Goal: Information Seeking & Learning: Learn about a topic

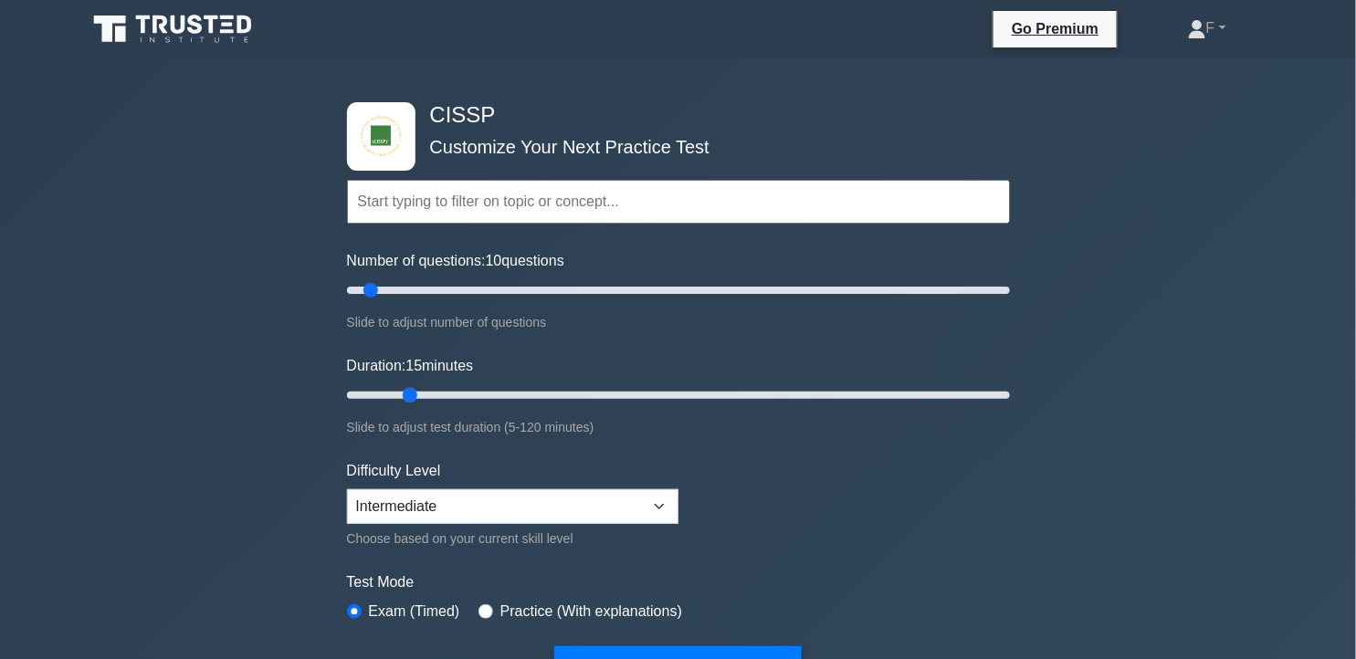
drag, startPoint x: 384, startPoint y: 390, endPoint x: 470, endPoint y: 417, distance: 90.1
type input "15"
click at [424, 395] on input "Duration: 15 minutes" at bounding box center [678, 395] width 663 height 22
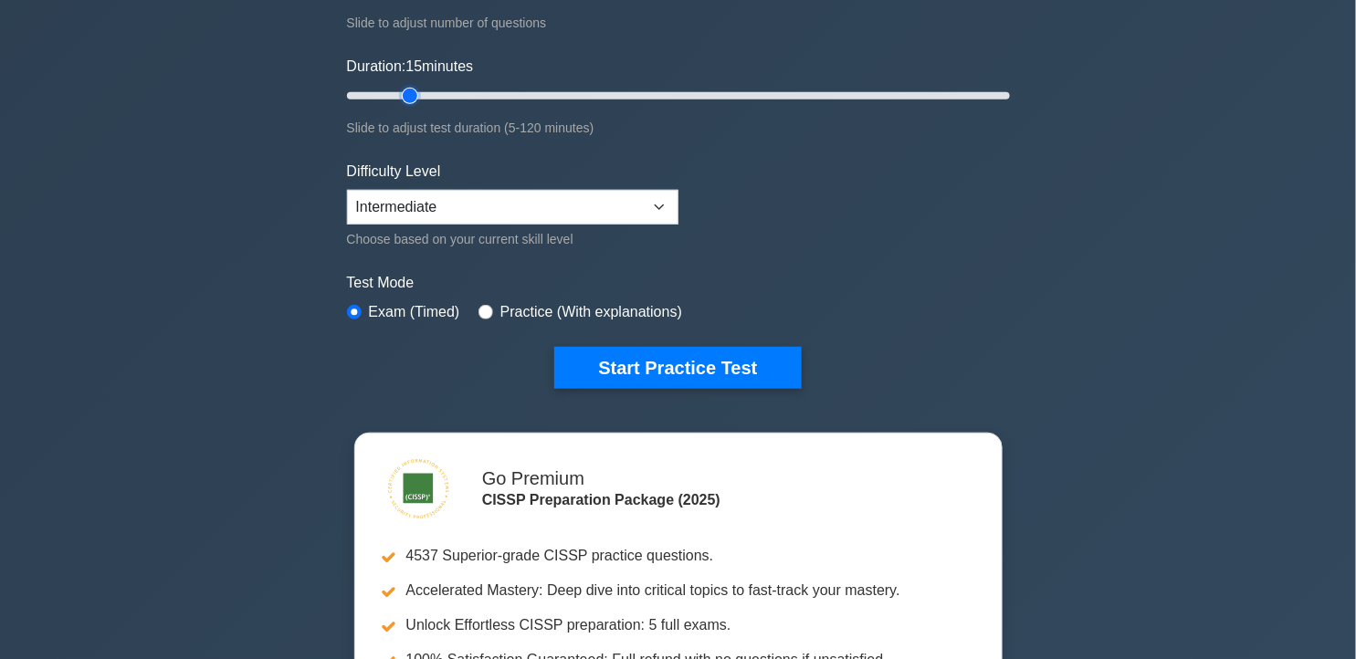
scroll to position [304, 0]
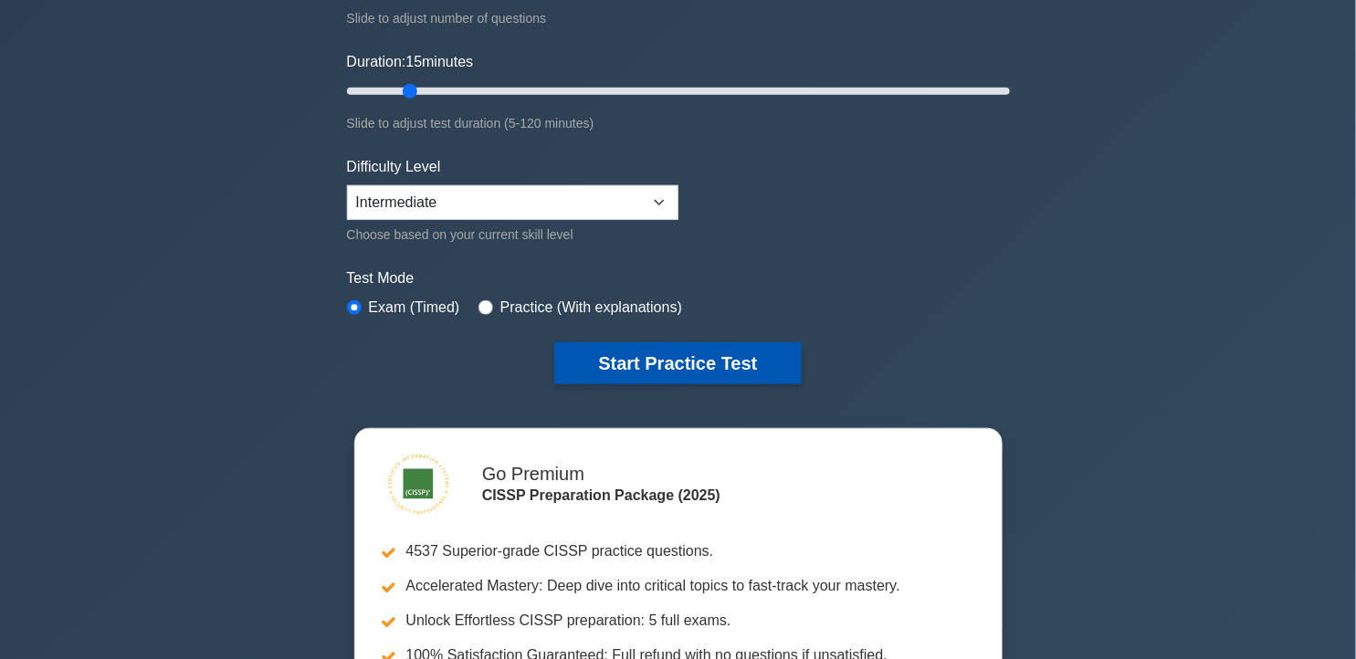
click at [699, 370] on button "Start Practice Test" at bounding box center [677, 363] width 247 height 42
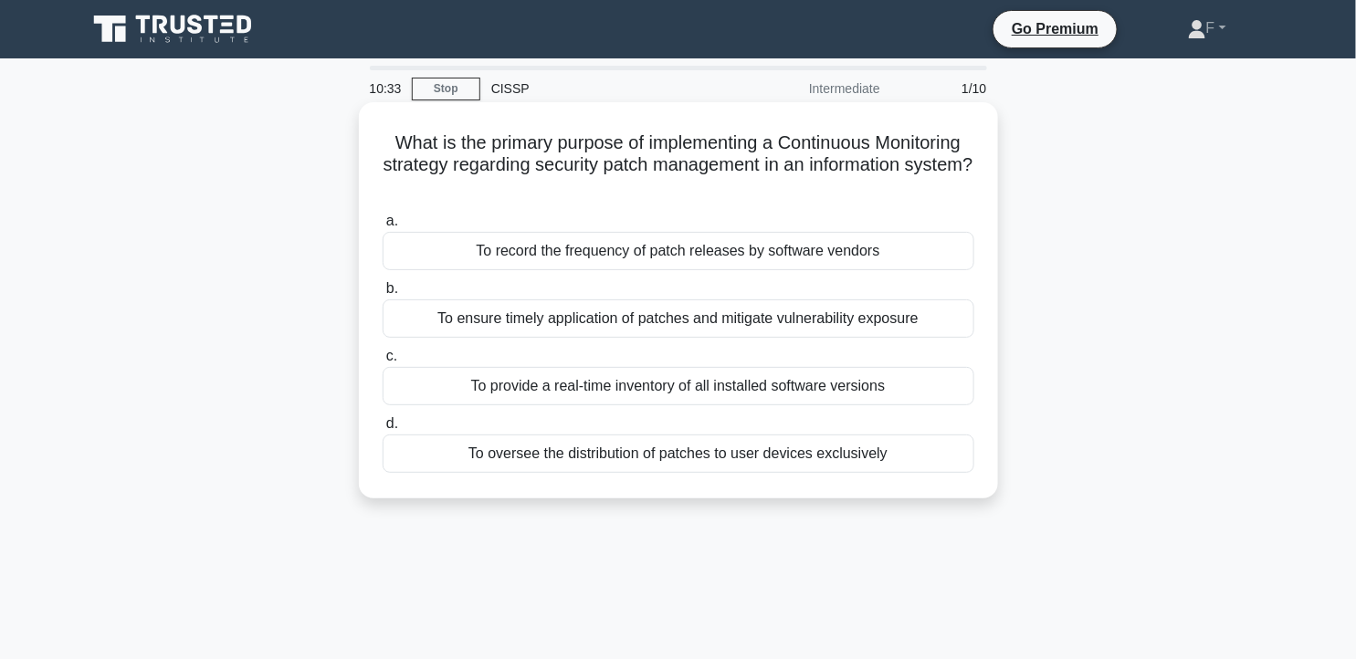
click at [769, 321] on div "To ensure timely application of patches and mitigate vulnerability exposure" at bounding box center [679, 318] width 592 height 38
click at [383, 295] on input "b. To ensure timely application of patches and mitigate vulnerability exposure" at bounding box center [383, 289] width 0 height 12
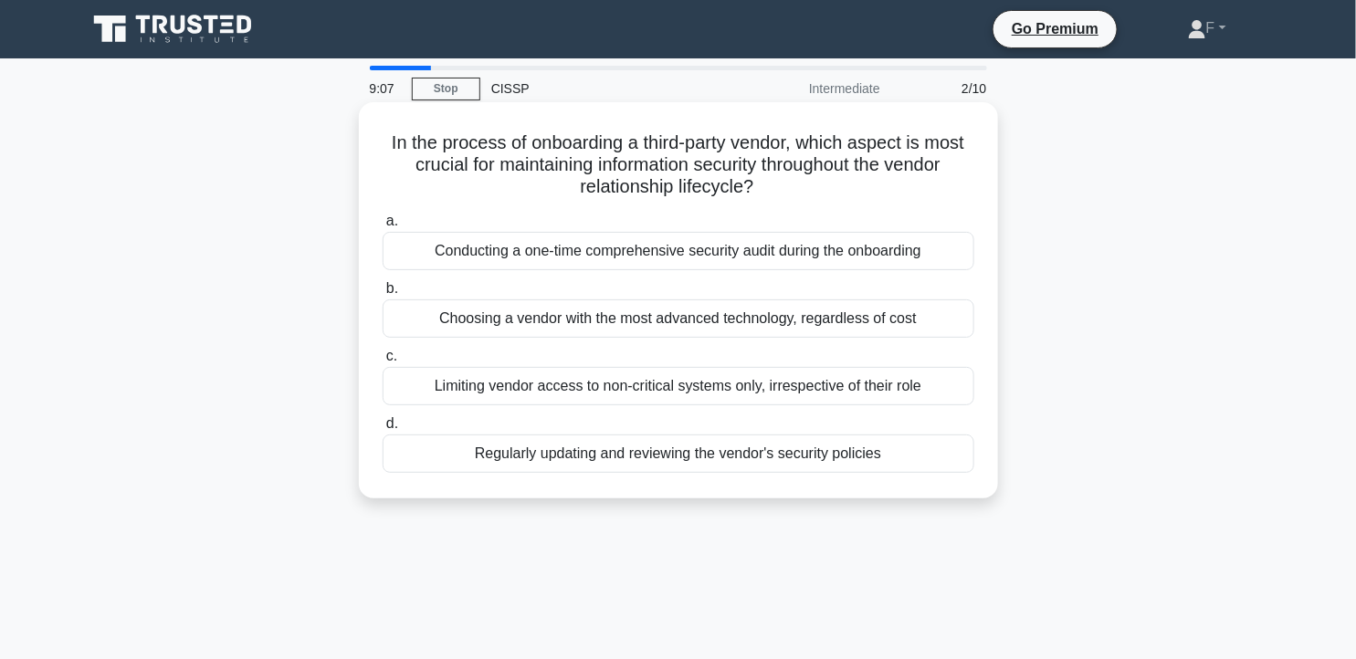
click at [877, 457] on div "Regularly updating and reviewing the vendor's security policies" at bounding box center [679, 454] width 592 height 38
click at [383, 430] on input "d. Regularly updating and reviewing the vendor's security policies" at bounding box center [383, 424] width 0 height 12
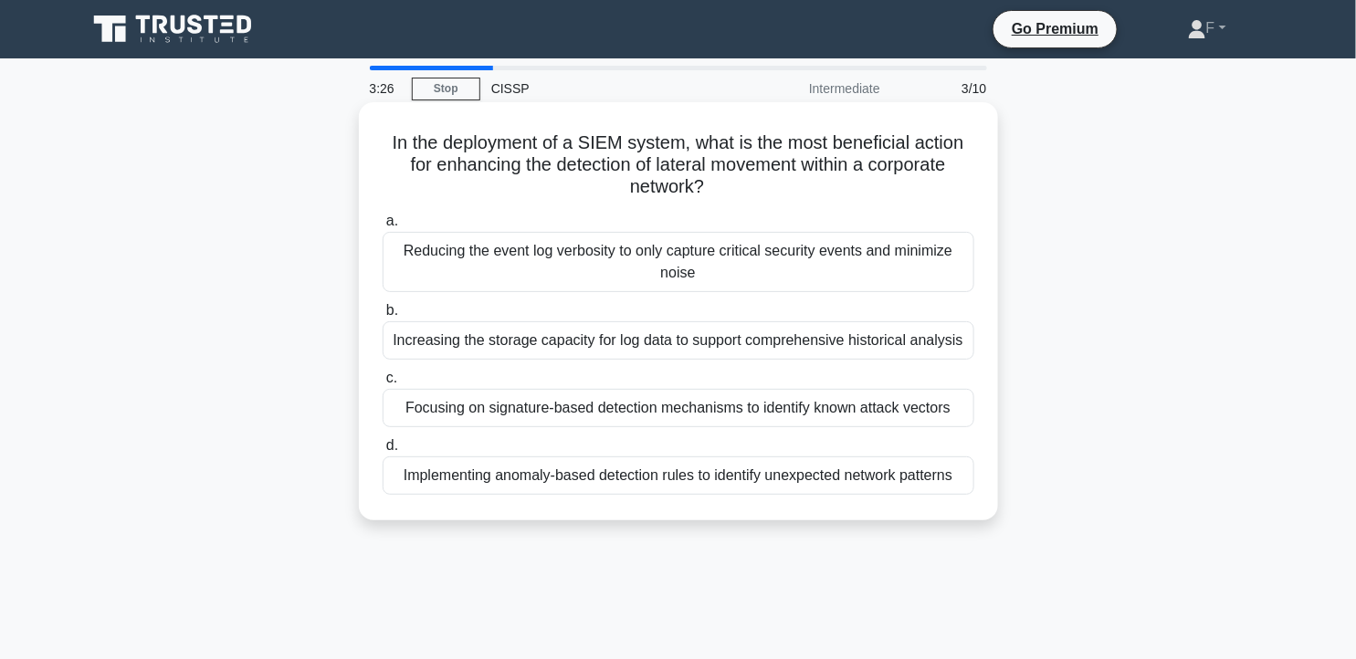
click at [914, 265] on div "Reducing the event log verbosity to only capture critical security events and m…" at bounding box center [679, 262] width 592 height 60
click at [383, 227] on input "a. Reducing the event log verbosity to only capture critical security events an…" at bounding box center [383, 221] width 0 height 12
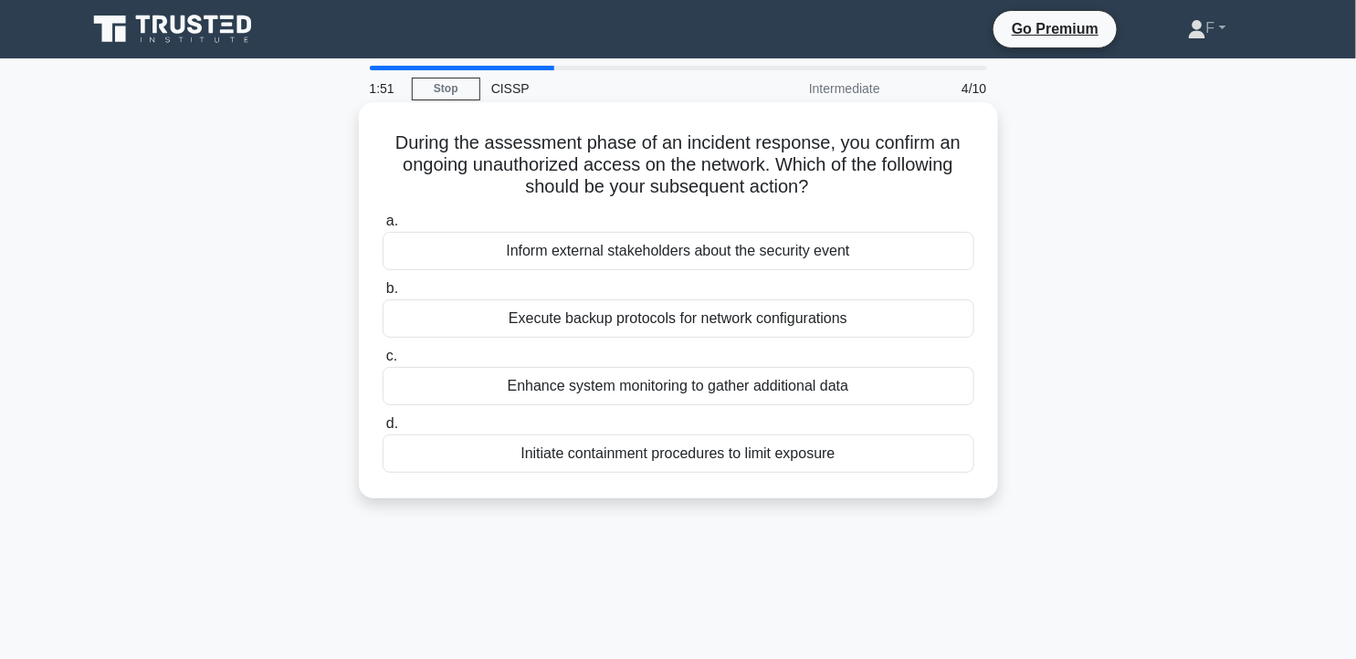
click at [845, 378] on div "Enhance system monitoring to gather additional data" at bounding box center [679, 386] width 592 height 38
click at [383, 363] on input "c. Enhance system monitoring to gather additional data" at bounding box center [383, 357] width 0 height 12
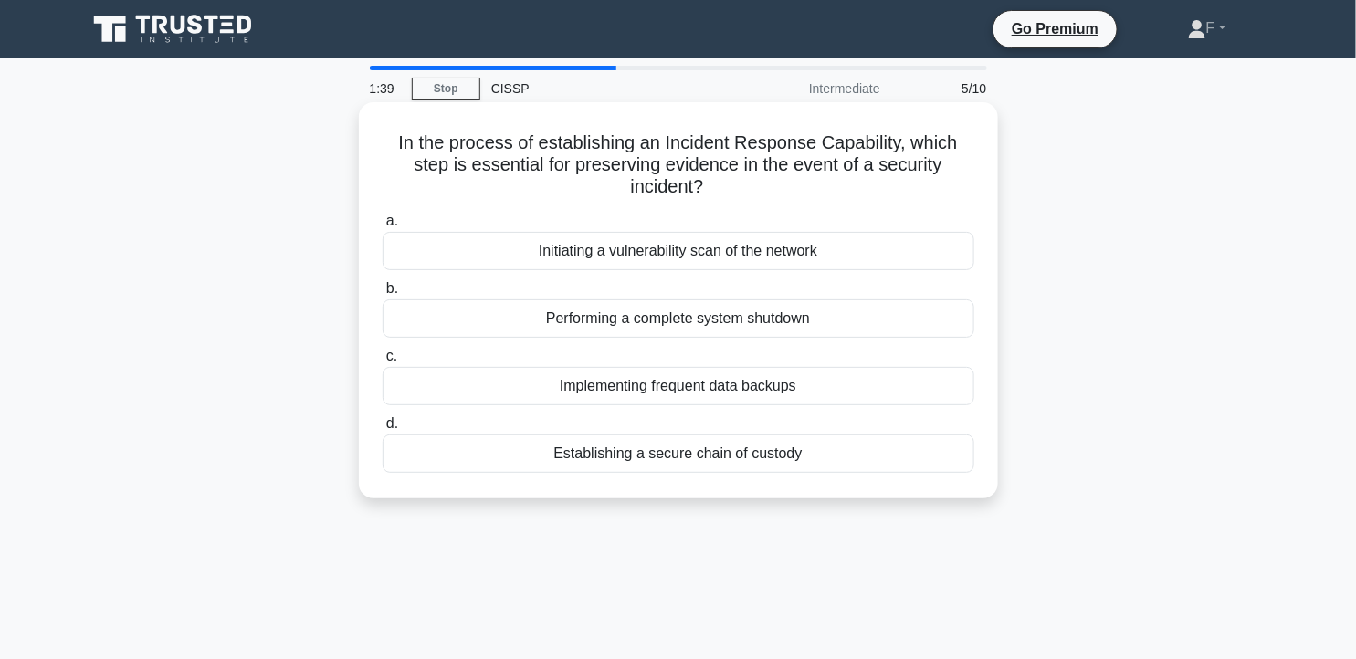
click at [846, 377] on div "Implementing frequent data backups" at bounding box center [679, 386] width 592 height 38
click at [383, 363] on input "c. Implementing frequent data backups" at bounding box center [383, 357] width 0 height 12
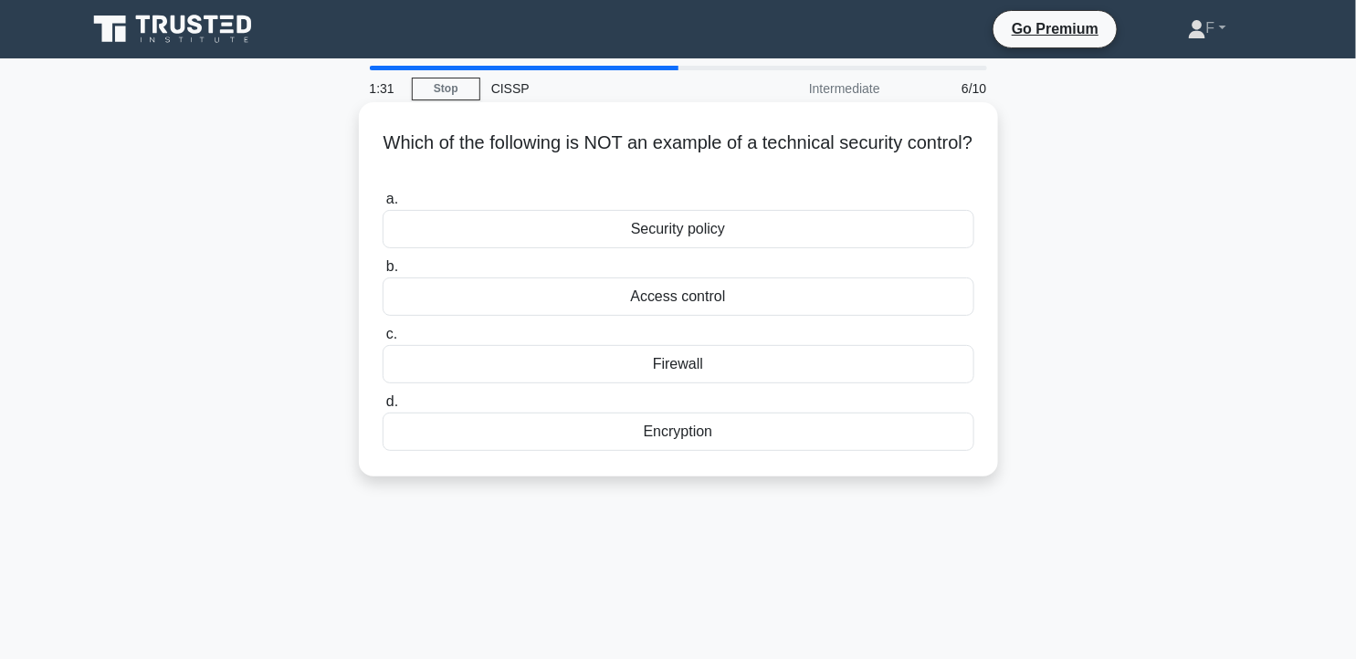
click at [829, 220] on div "Security policy" at bounding box center [679, 229] width 592 height 38
click at [383, 205] on input "a. Security policy" at bounding box center [383, 200] width 0 height 12
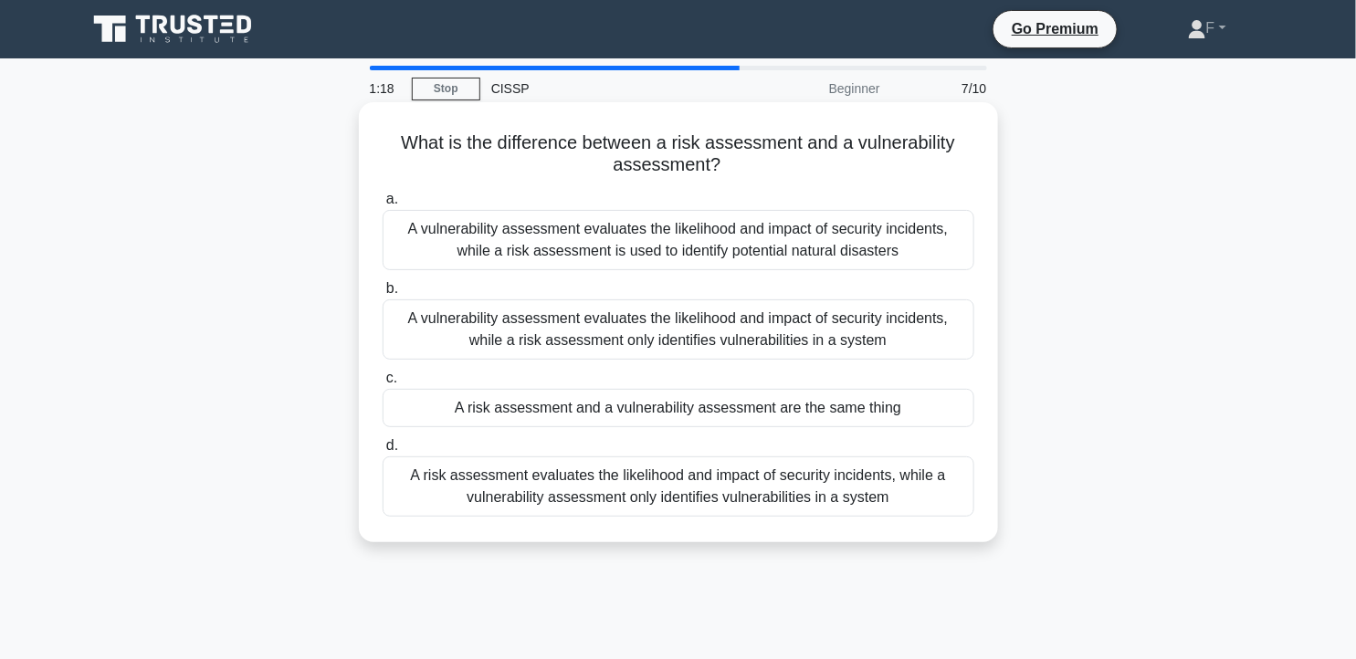
click at [892, 239] on div "A vulnerability assessment evaluates the likelihood and impact of security inci…" at bounding box center [679, 240] width 592 height 60
click at [383, 205] on input "a. A vulnerability assessment evaluates the likelihood and impact of security i…" at bounding box center [383, 200] width 0 height 12
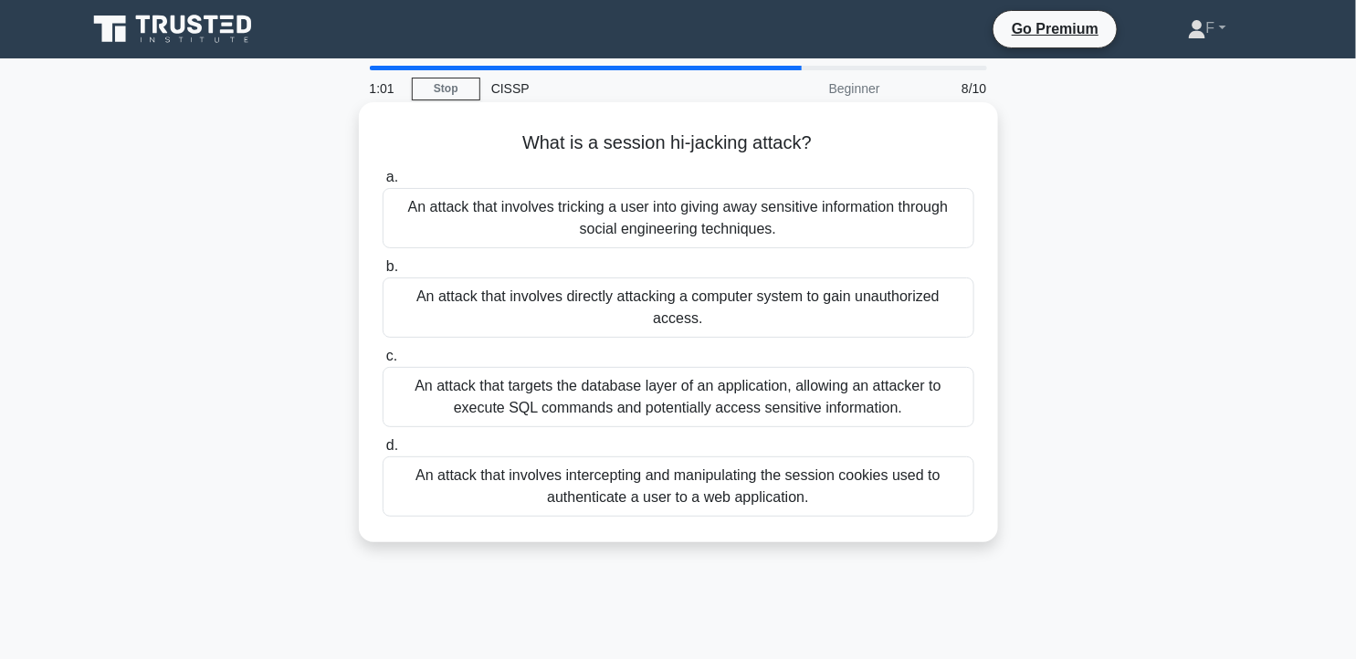
click at [851, 296] on div "An attack that involves directly attacking a computer system to gain unauthoriz…" at bounding box center [679, 308] width 592 height 60
click at [383, 273] on input "b. An attack that involves directly attacking a computer system to gain unautho…" at bounding box center [383, 267] width 0 height 12
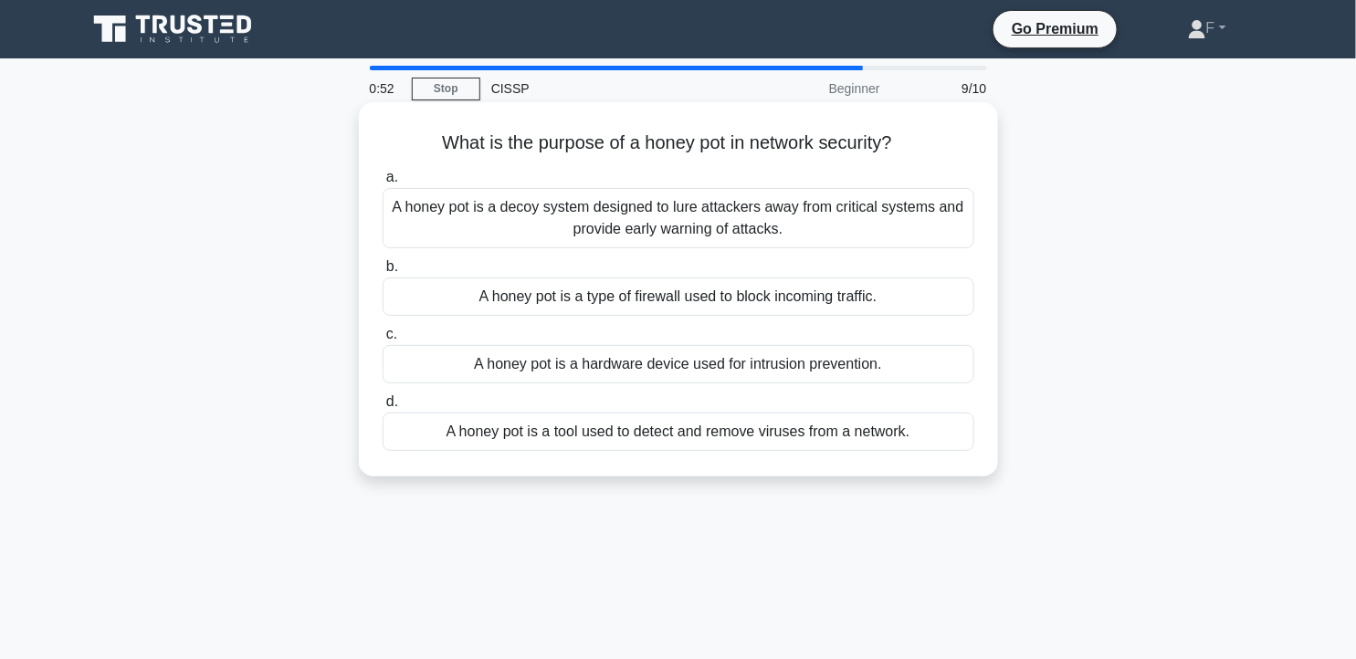
click at [895, 228] on div "A honey pot is a decoy system designed to lure attackers away from critical sys…" at bounding box center [679, 218] width 592 height 60
click at [383, 184] on input "a. A honey pot is a decoy system designed to lure attackers away from critical …" at bounding box center [383, 178] width 0 height 12
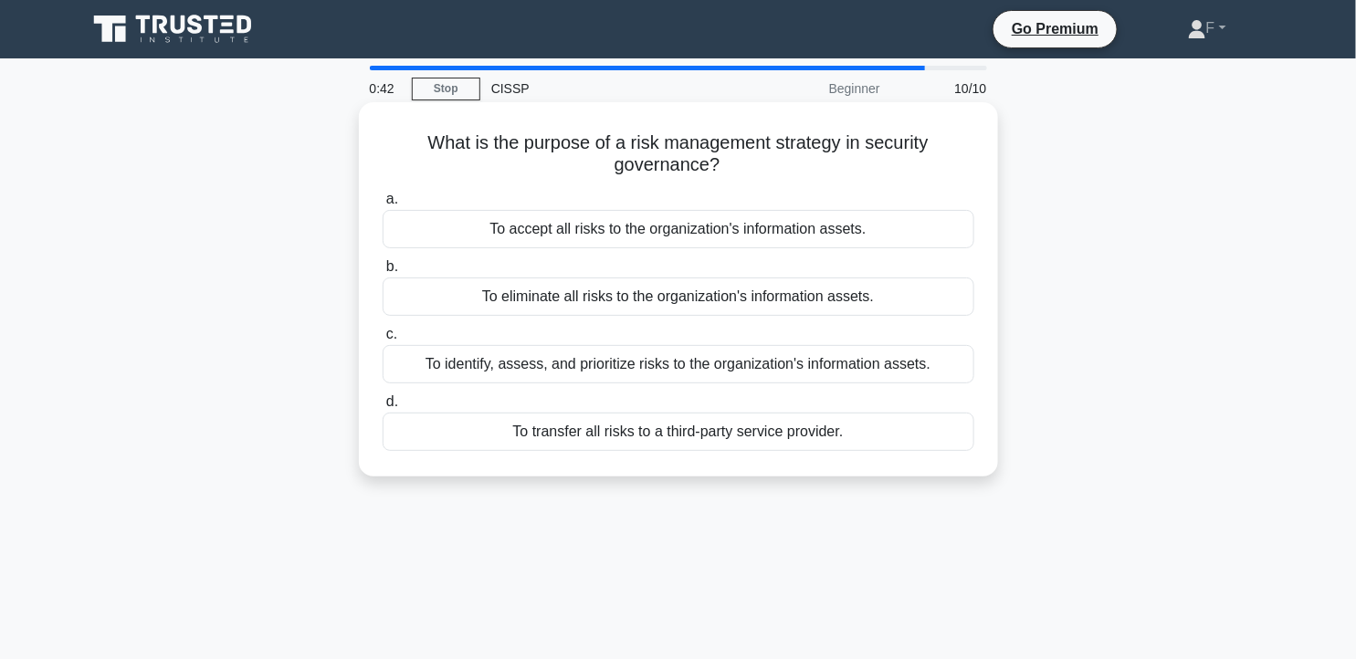
click at [840, 363] on div "To identify, assess, and prioritize risks to the organization's information ass…" at bounding box center [679, 364] width 592 height 38
click at [383, 341] on input "c. To identify, assess, and prioritize risks to the organization's information …" at bounding box center [383, 335] width 0 height 12
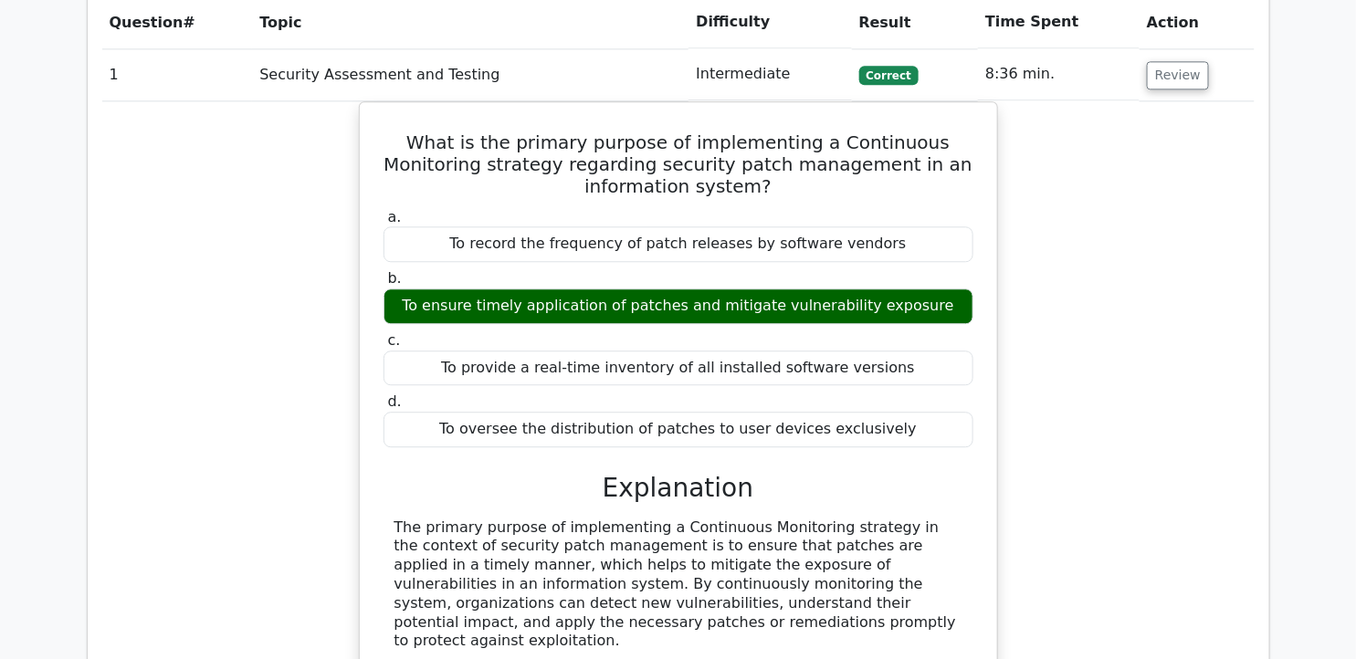
scroll to position [1521, 0]
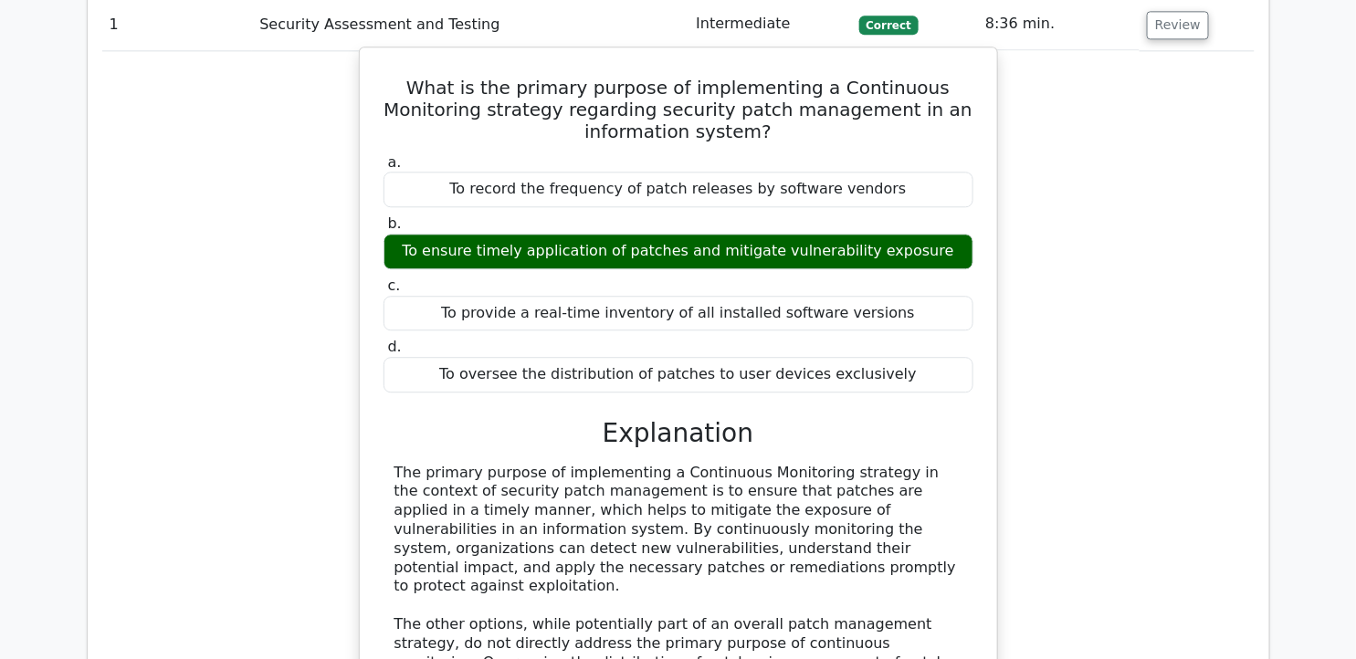
drag, startPoint x: 380, startPoint y: 44, endPoint x: 908, endPoint y: 338, distance: 604.1
click at [908, 338] on div "What is the primary purpose of implementing a Continuous Monitoring strategy re…" at bounding box center [678, 464] width 623 height 818
copy div "What is the primary purpose of implementing a Continuous Monitoring strategy re…"
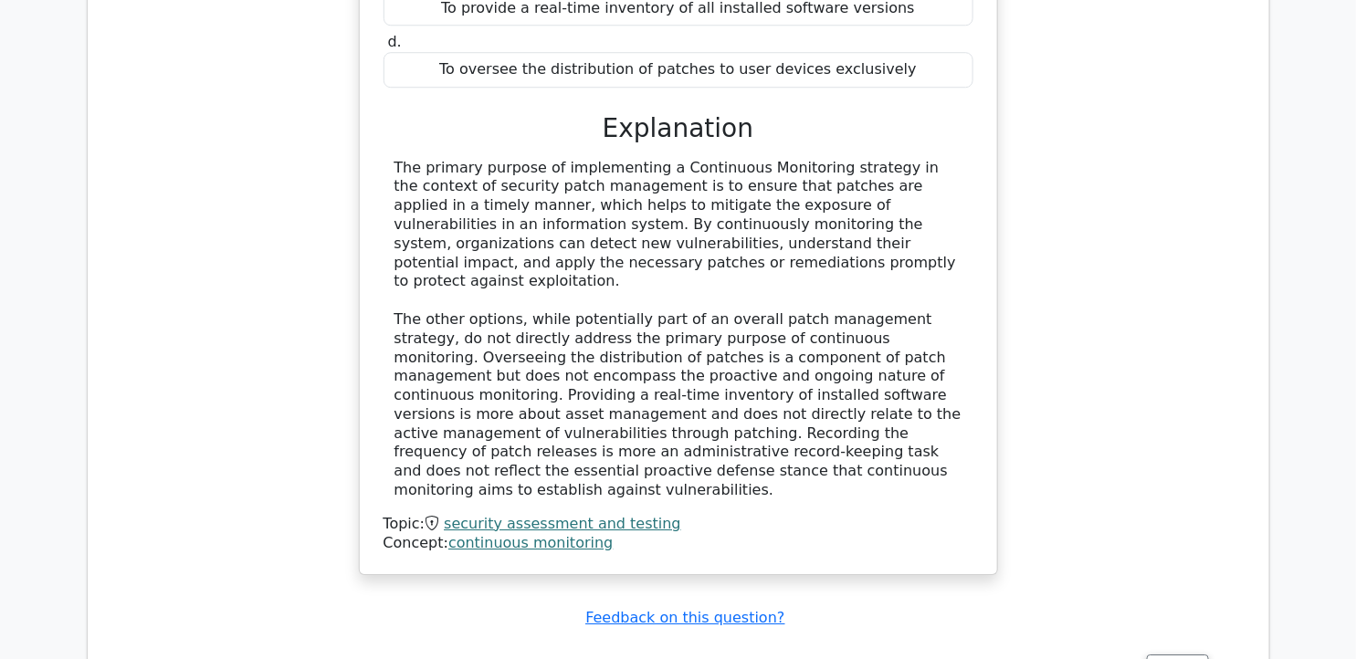
scroll to position [2232, 0]
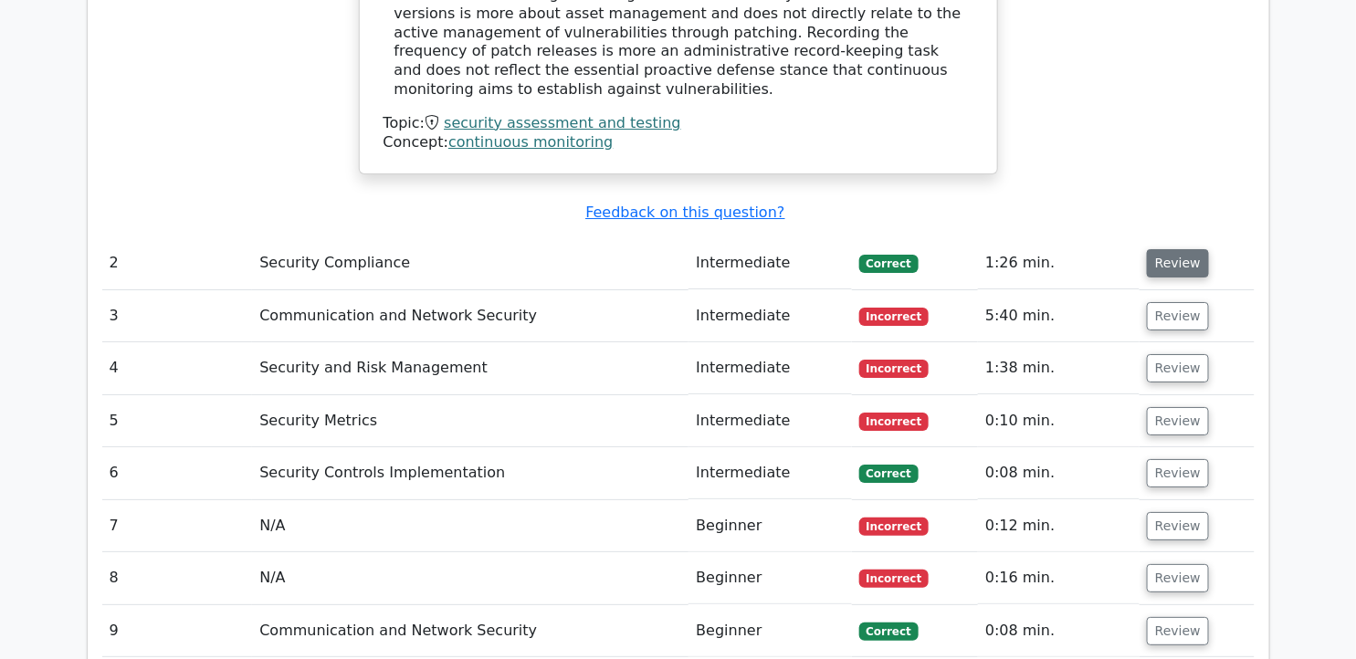
click at [1185, 249] on button "Review" at bounding box center [1178, 263] width 62 height 28
click at [1163, 249] on button "Review" at bounding box center [1178, 263] width 62 height 28
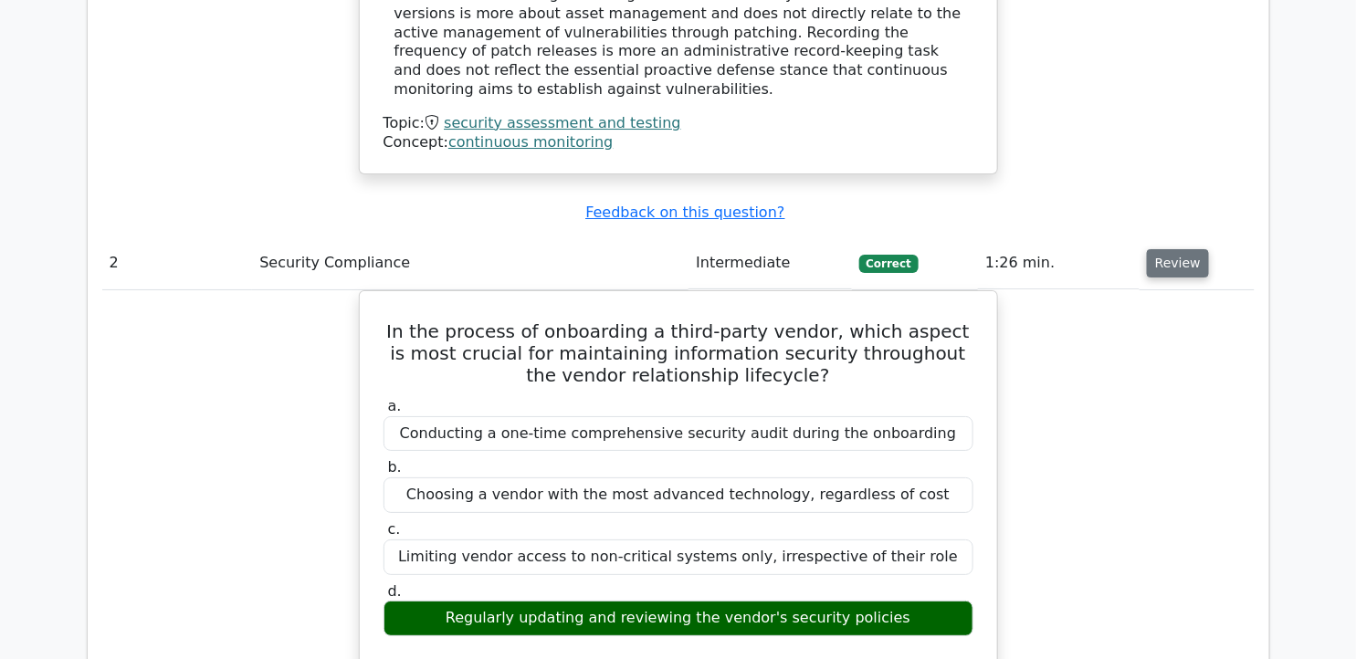
click at [1163, 249] on button "Review" at bounding box center [1178, 263] width 62 height 28
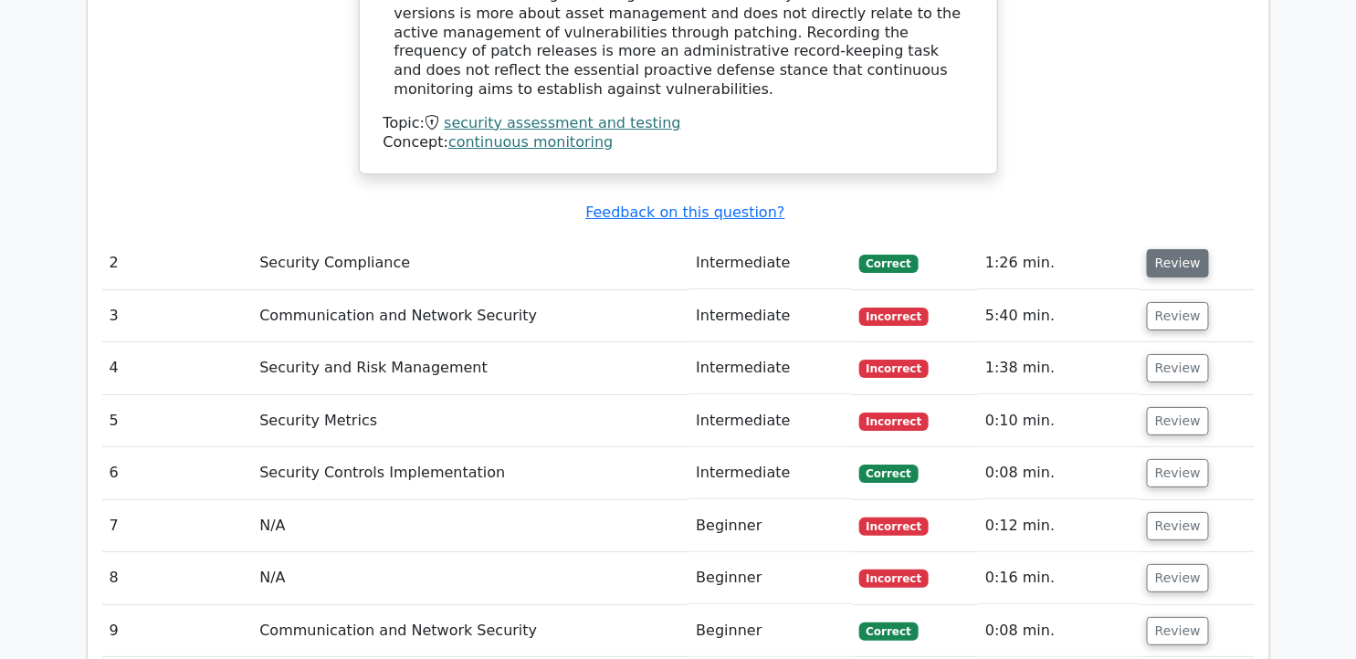
click at [1163, 249] on button "Review" at bounding box center [1178, 263] width 62 height 28
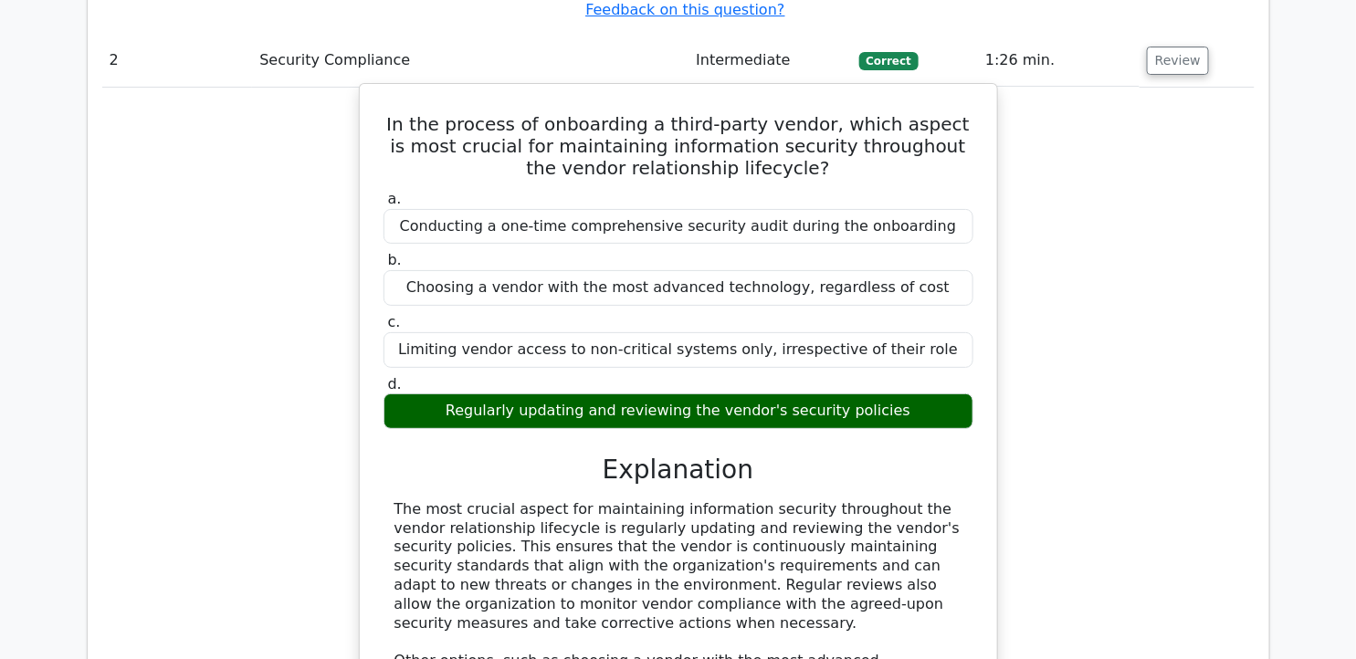
scroll to position [2333, 0]
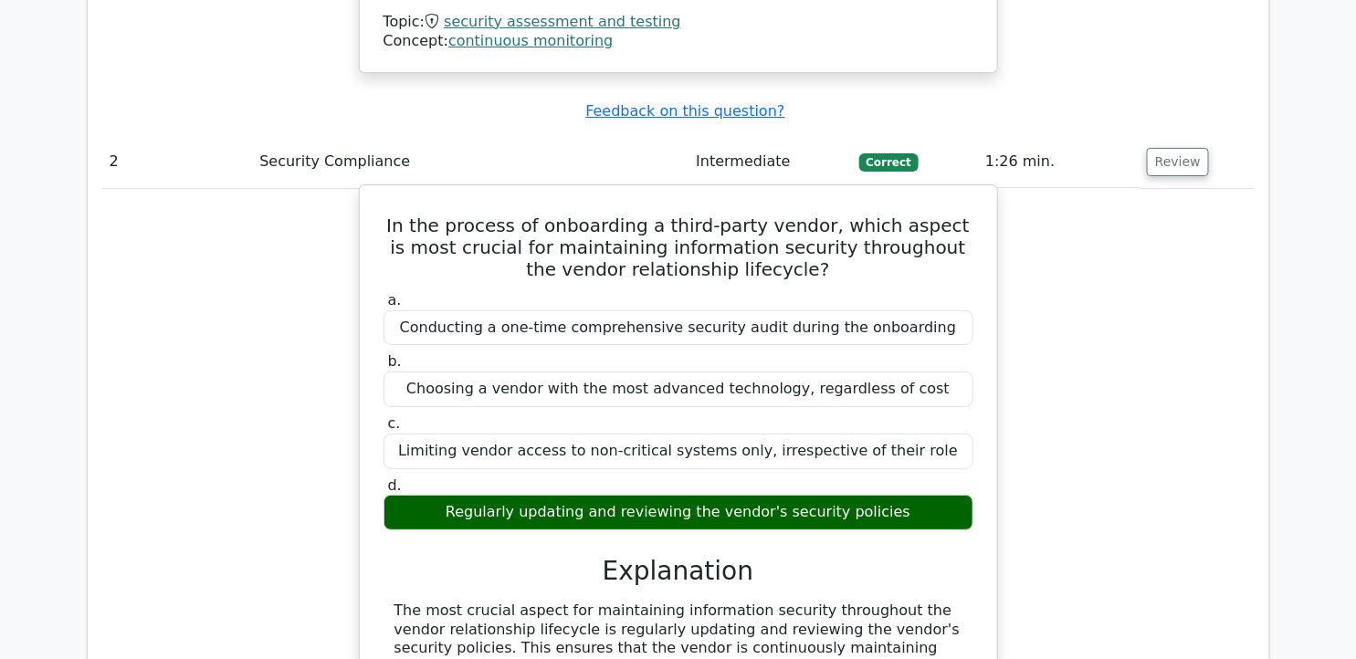
drag, startPoint x: 382, startPoint y: 141, endPoint x: 982, endPoint y: 441, distance: 671.7
click at [982, 441] on div "In the process of onboarding a third-party vendor, which aspect is most crucial…" at bounding box center [678, 592] width 623 height 799
copy div "In the process of onboarding a third-party vendor, which aspect is most crucial…"
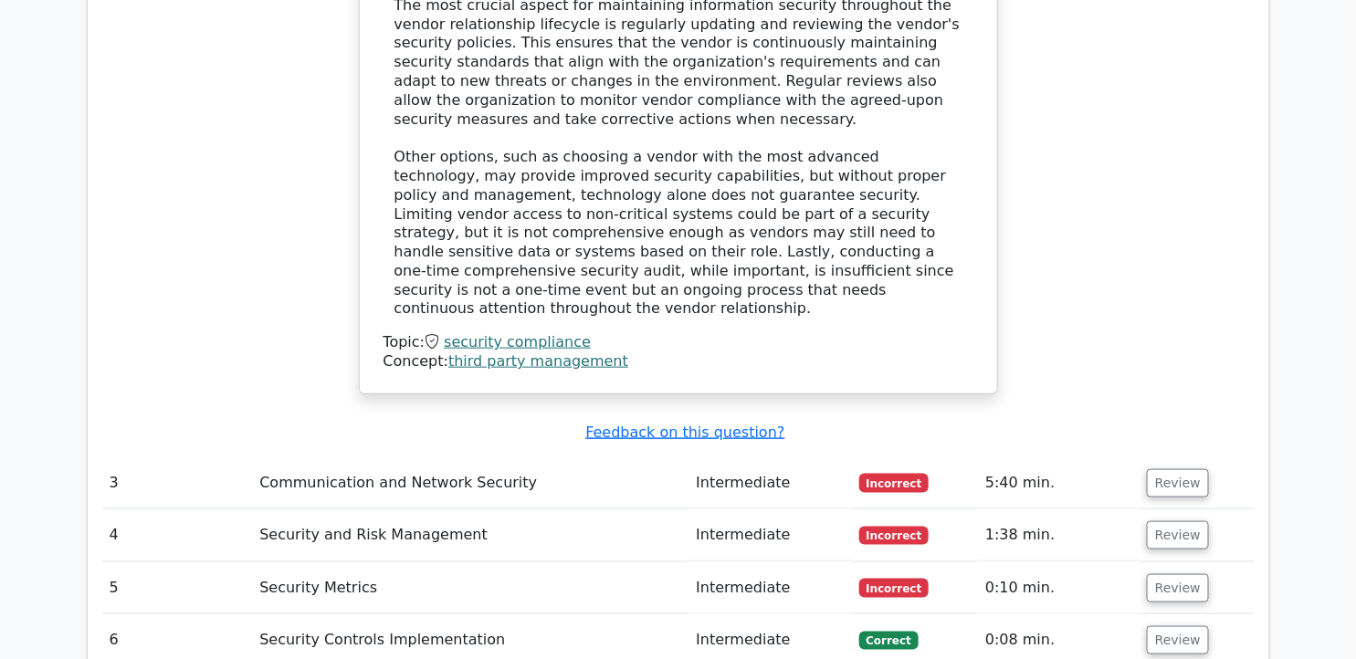
scroll to position [3145, 0]
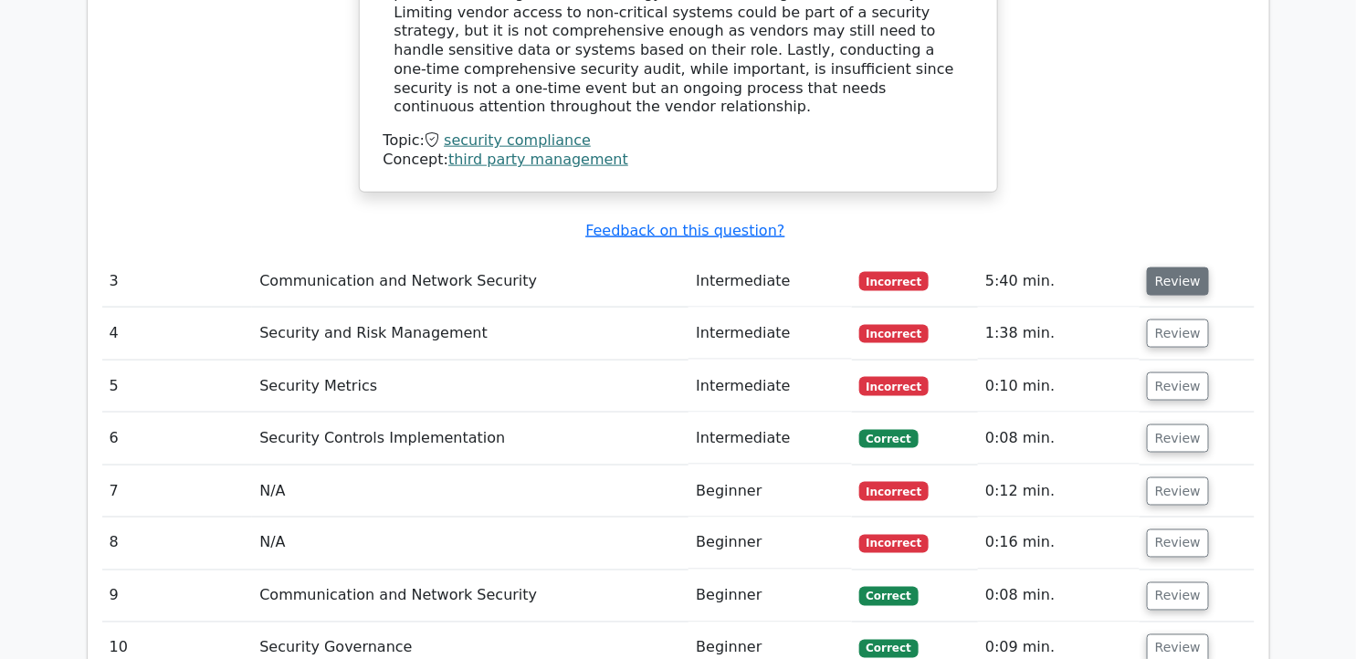
click at [1160, 268] on button "Review" at bounding box center [1178, 282] width 62 height 28
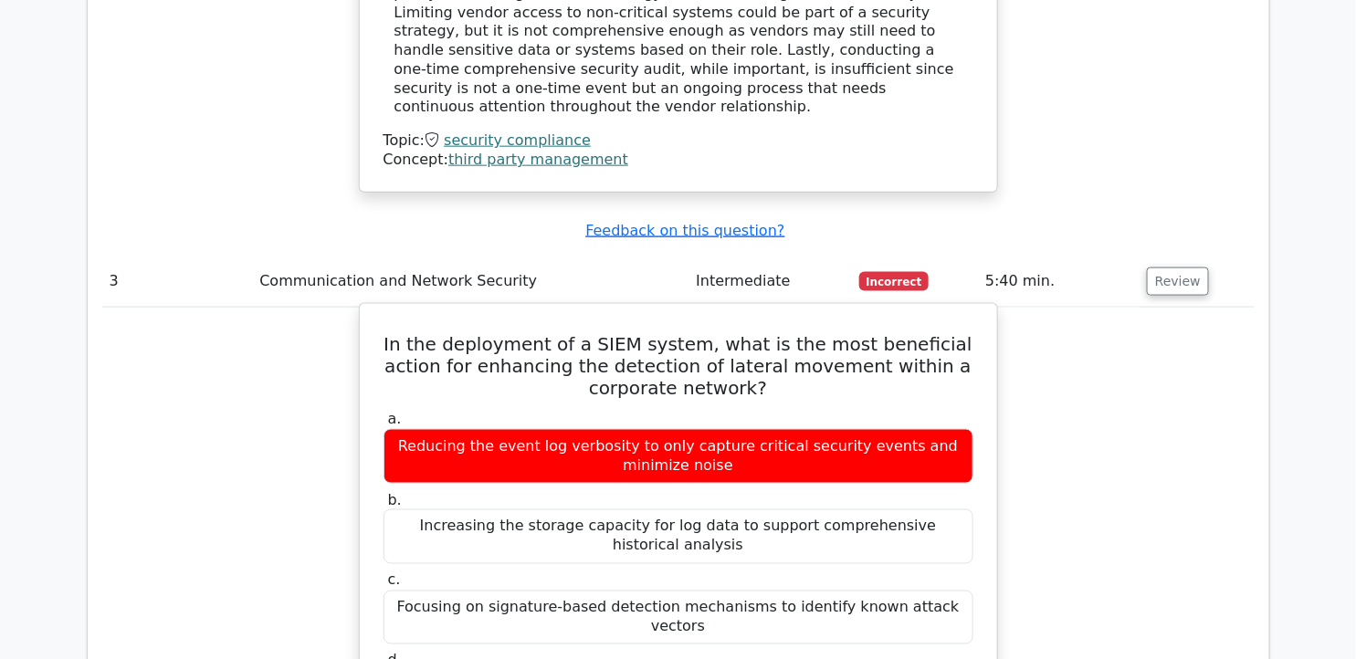
drag, startPoint x: 385, startPoint y: 220, endPoint x: 972, endPoint y: 541, distance: 669.3
copy div "In the deployment of a SIEM system, what is the most beneficial action for enha…"
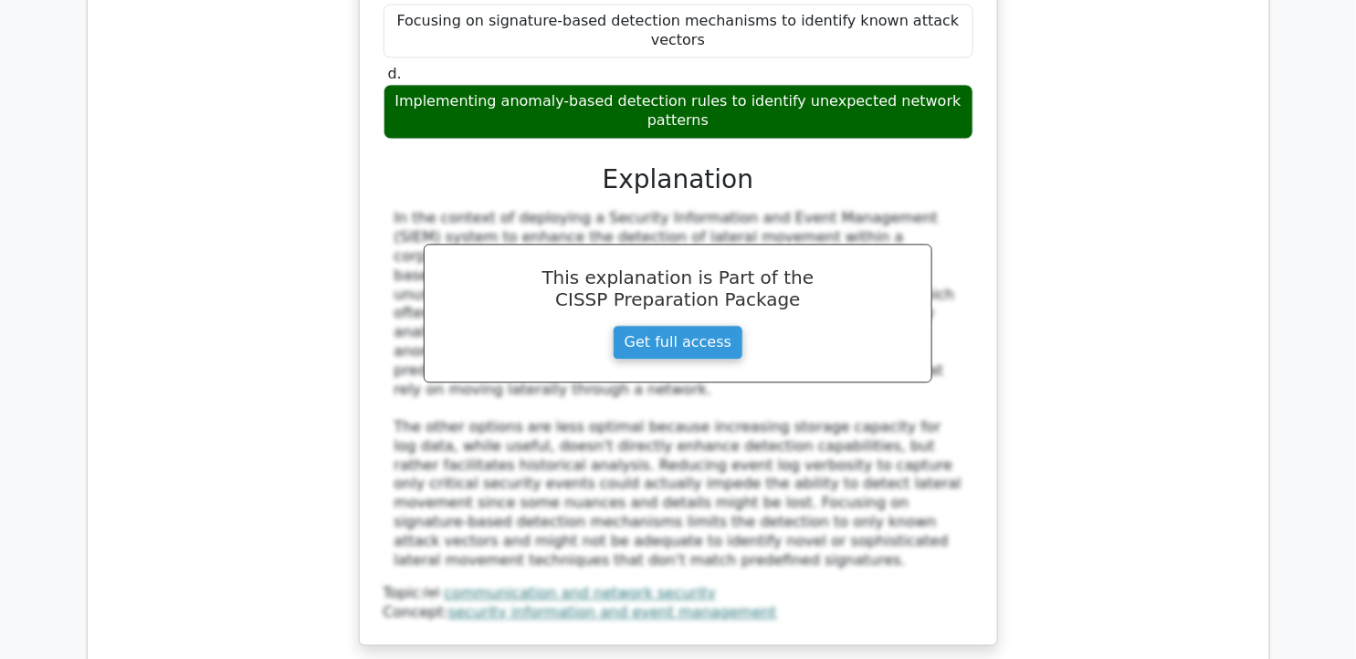
scroll to position [3855, 0]
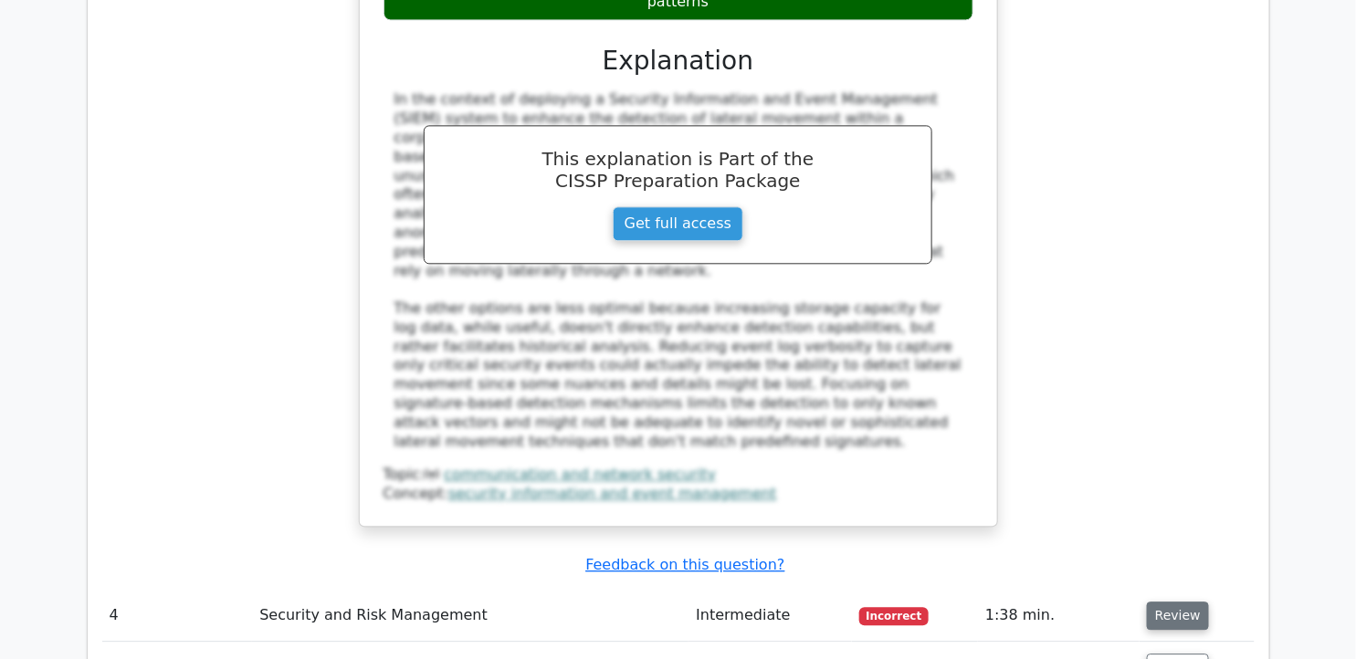
click at [1196, 602] on button "Review" at bounding box center [1178, 616] width 62 height 28
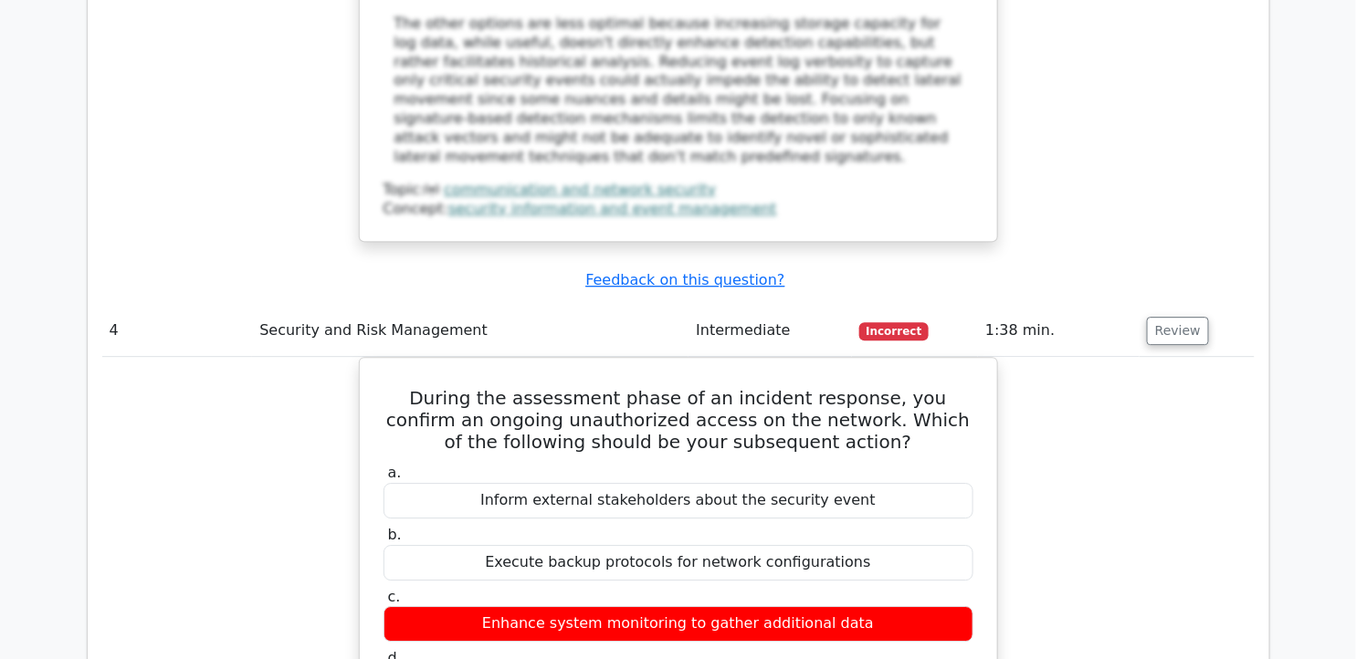
scroll to position [4159, 0]
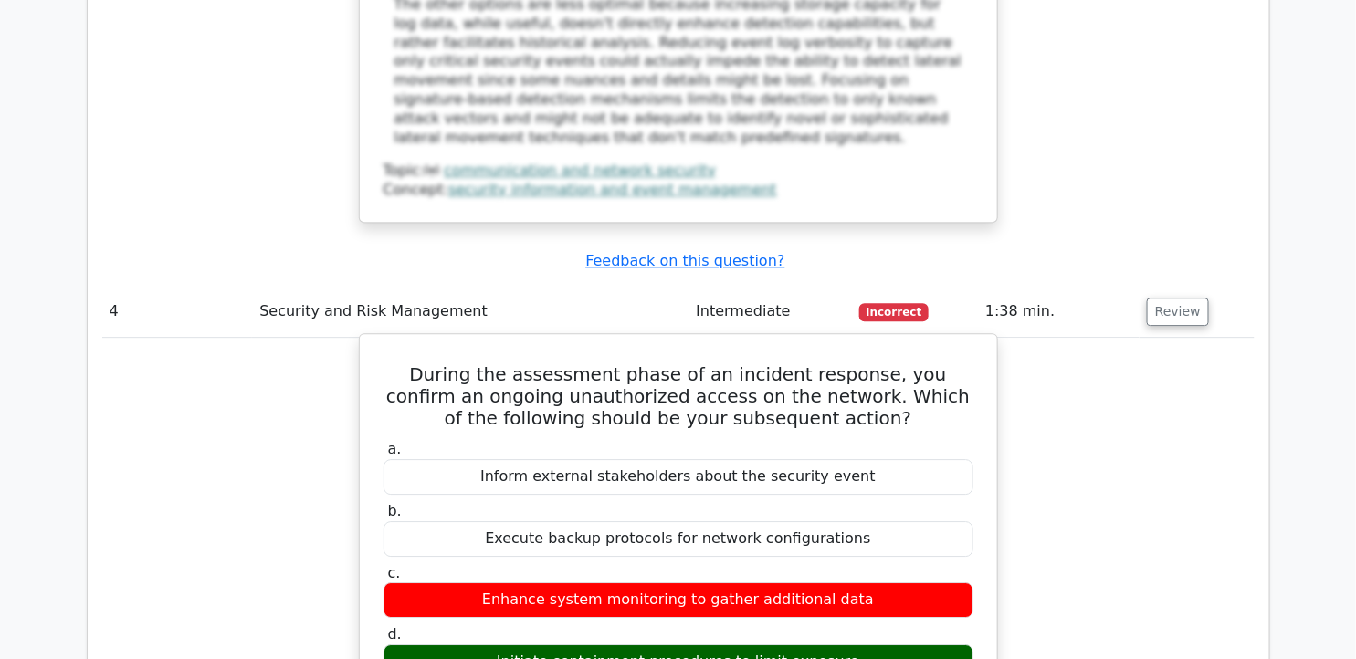
drag, startPoint x: 390, startPoint y: 163, endPoint x: 892, endPoint y: 457, distance: 581.9
copy div "During the assessment phase of an incident response, you confirm an ongoing una…"
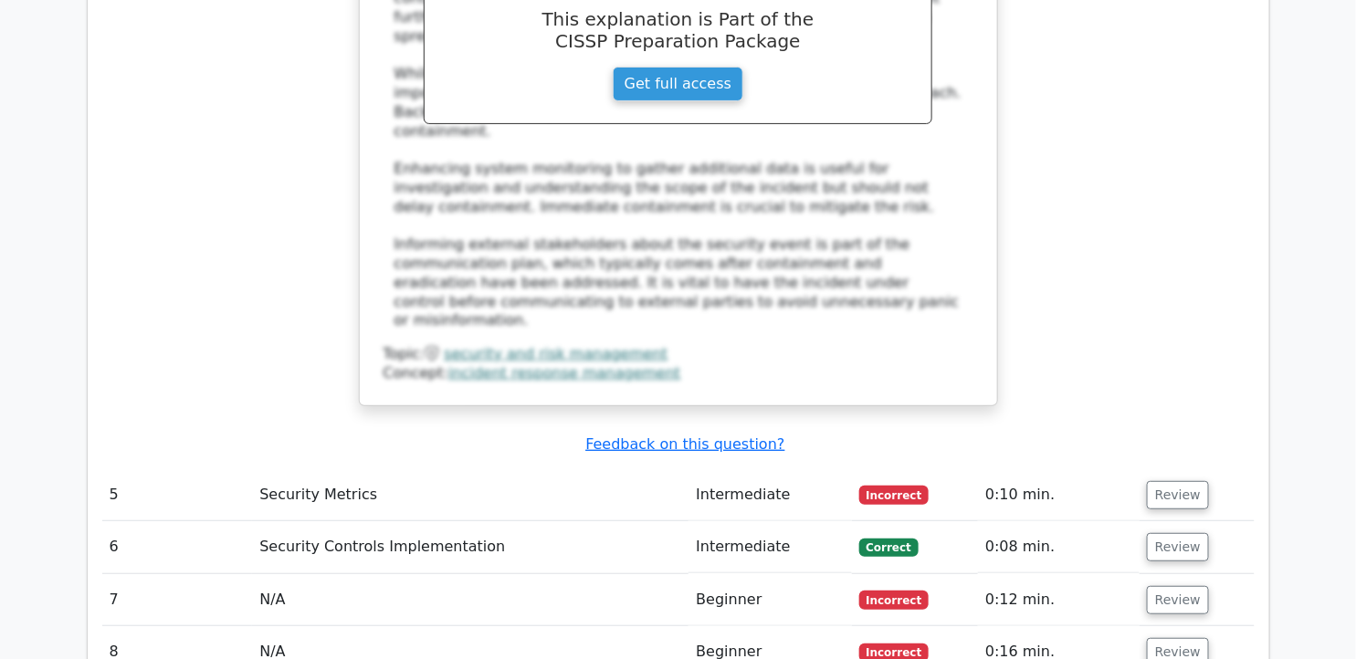
scroll to position [4971, 0]
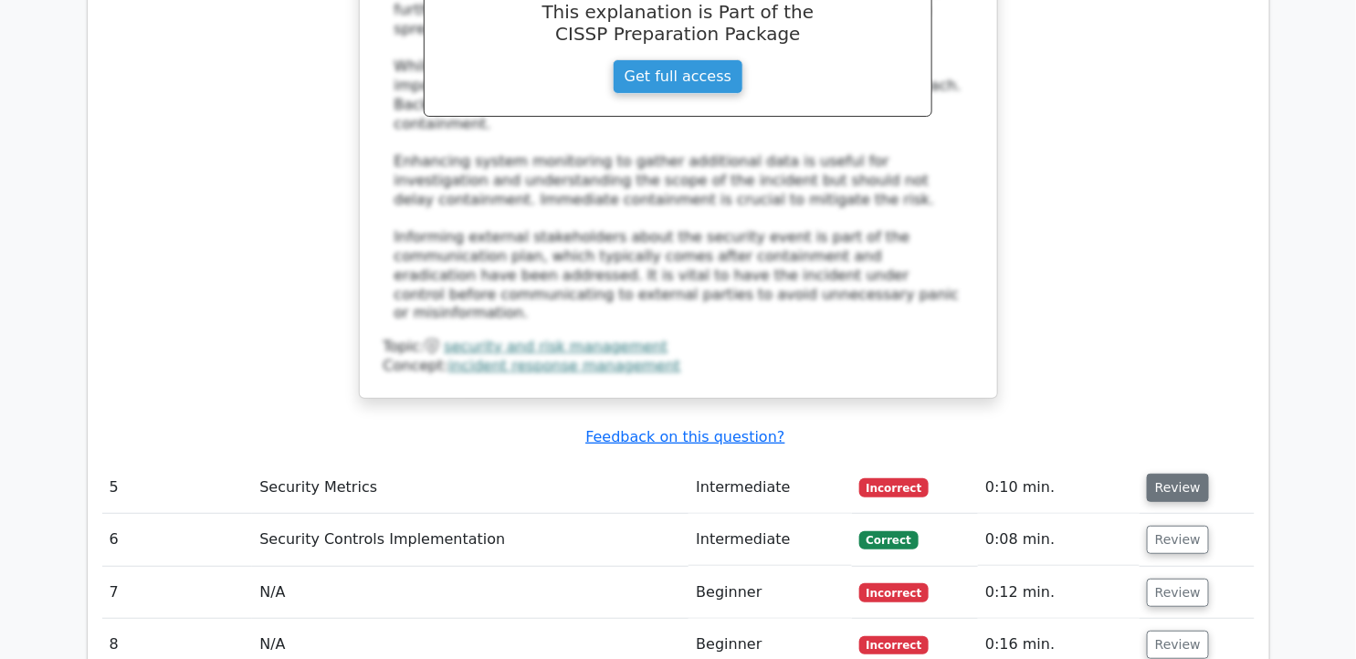
click at [1162, 474] on button "Review" at bounding box center [1178, 488] width 62 height 28
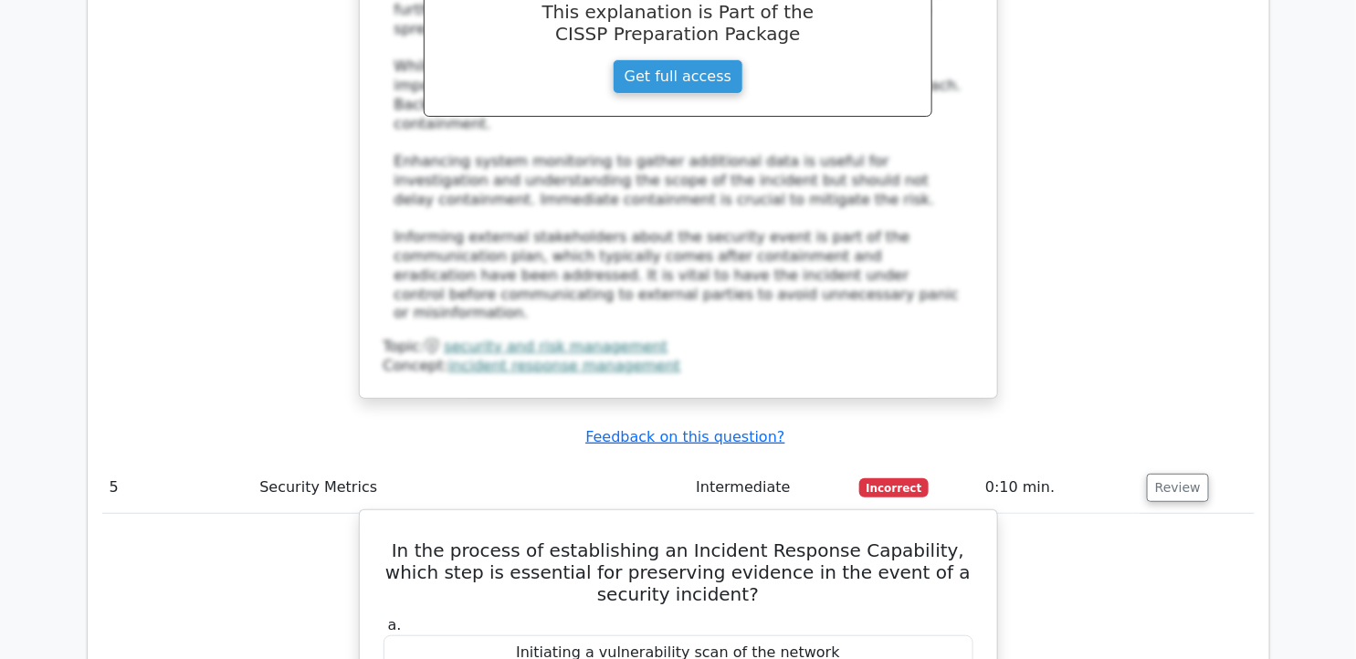
drag, startPoint x: 391, startPoint y: 277, endPoint x: 916, endPoint y: 583, distance: 607.6
copy div "In the process of establishing an Incident Response Capability, which step is e…"
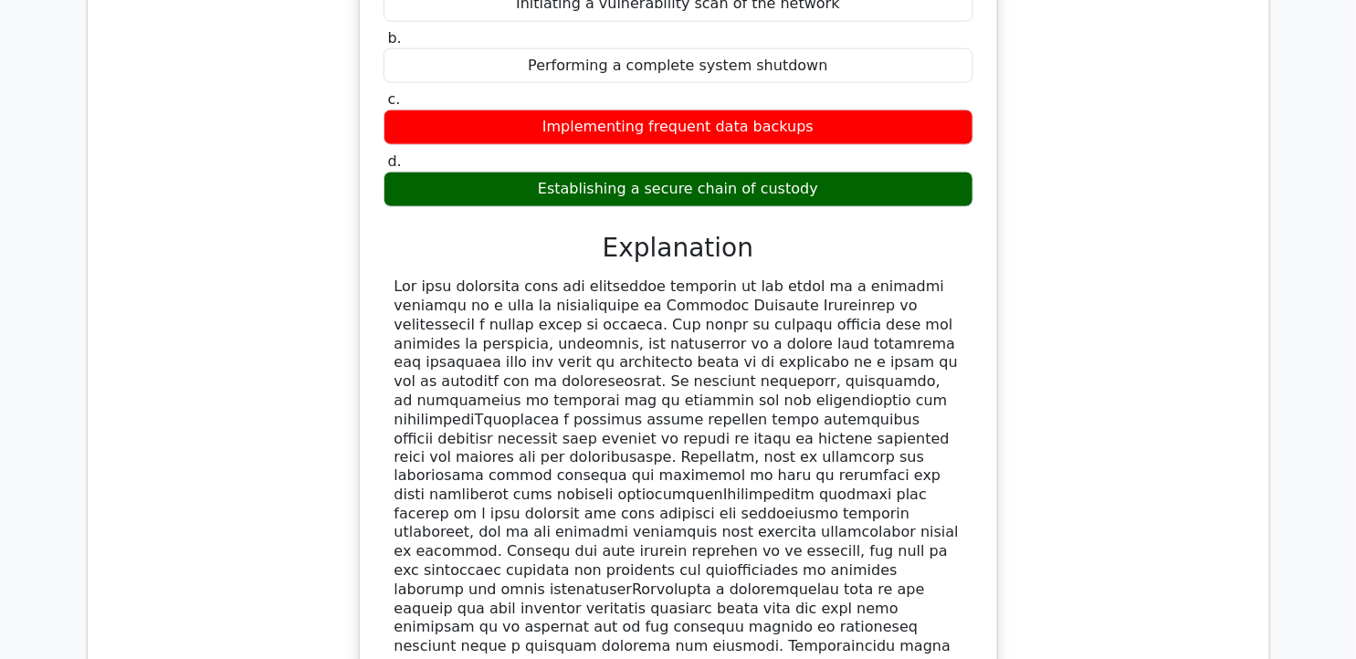
scroll to position [5681, 0]
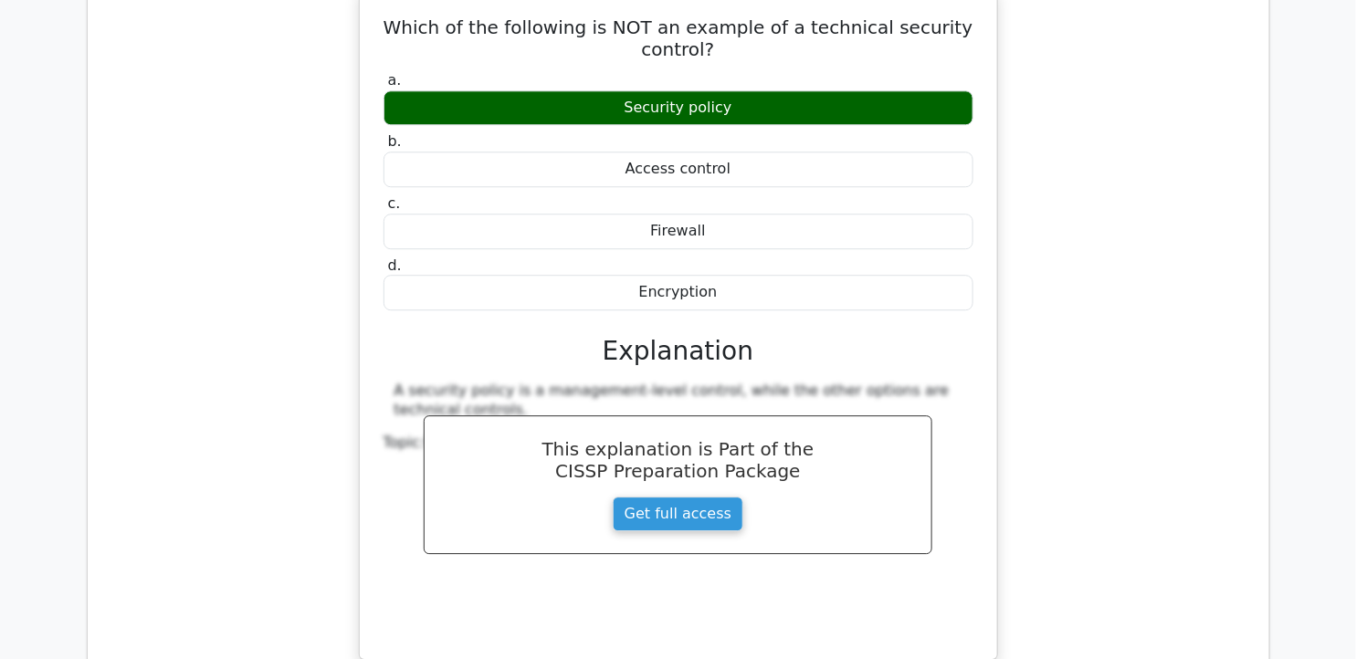
scroll to position [6594, 0]
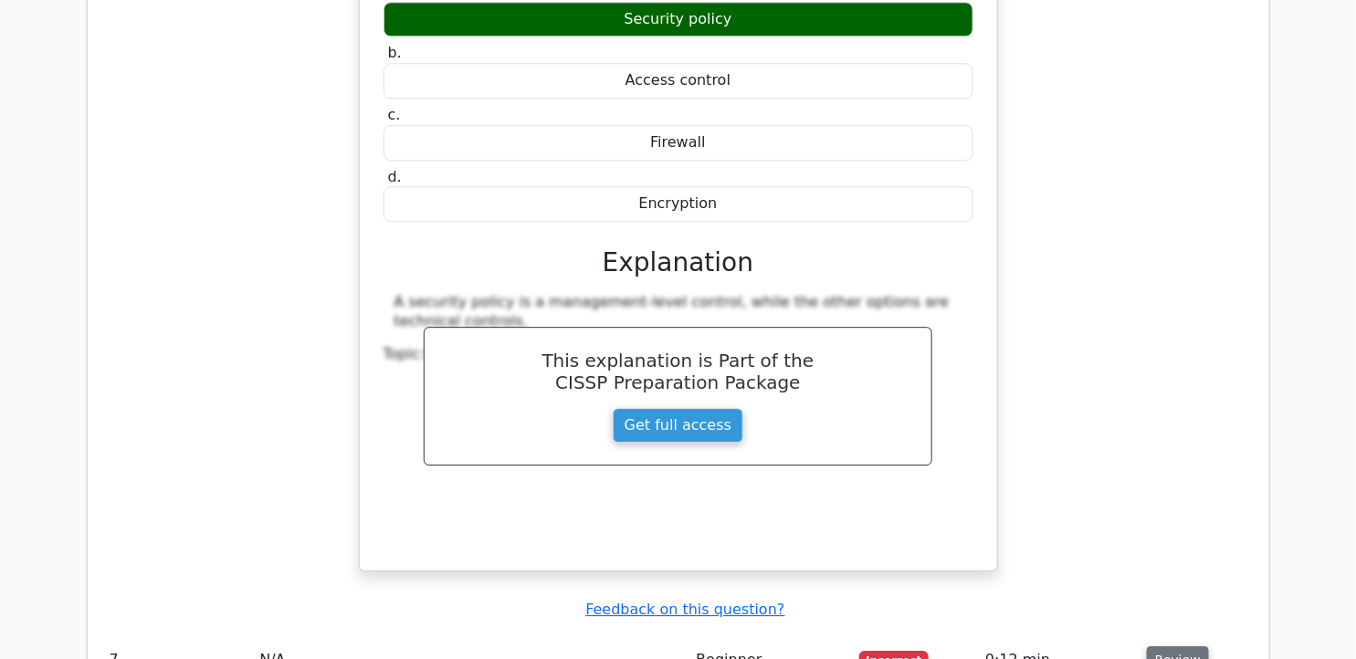
click at [1163, 646] on button "Review" at bounding box center [1178, 660] width 62 height 28
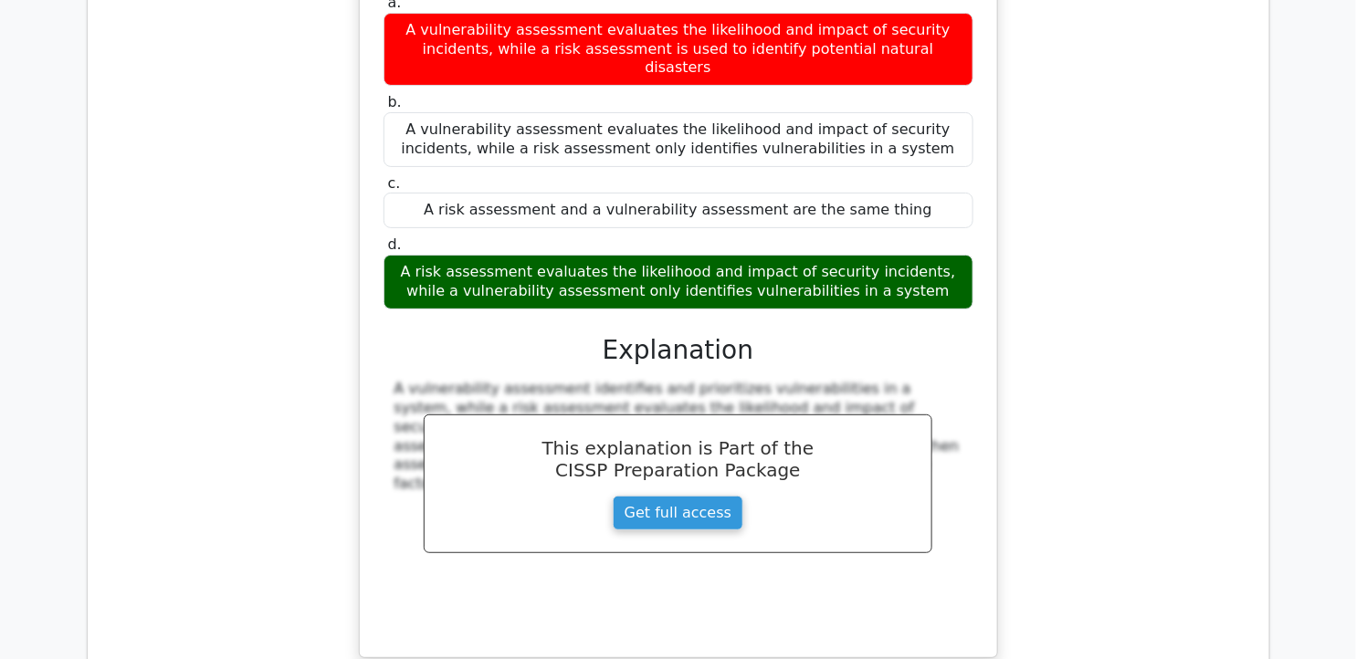
scroll to position [7406, 0]
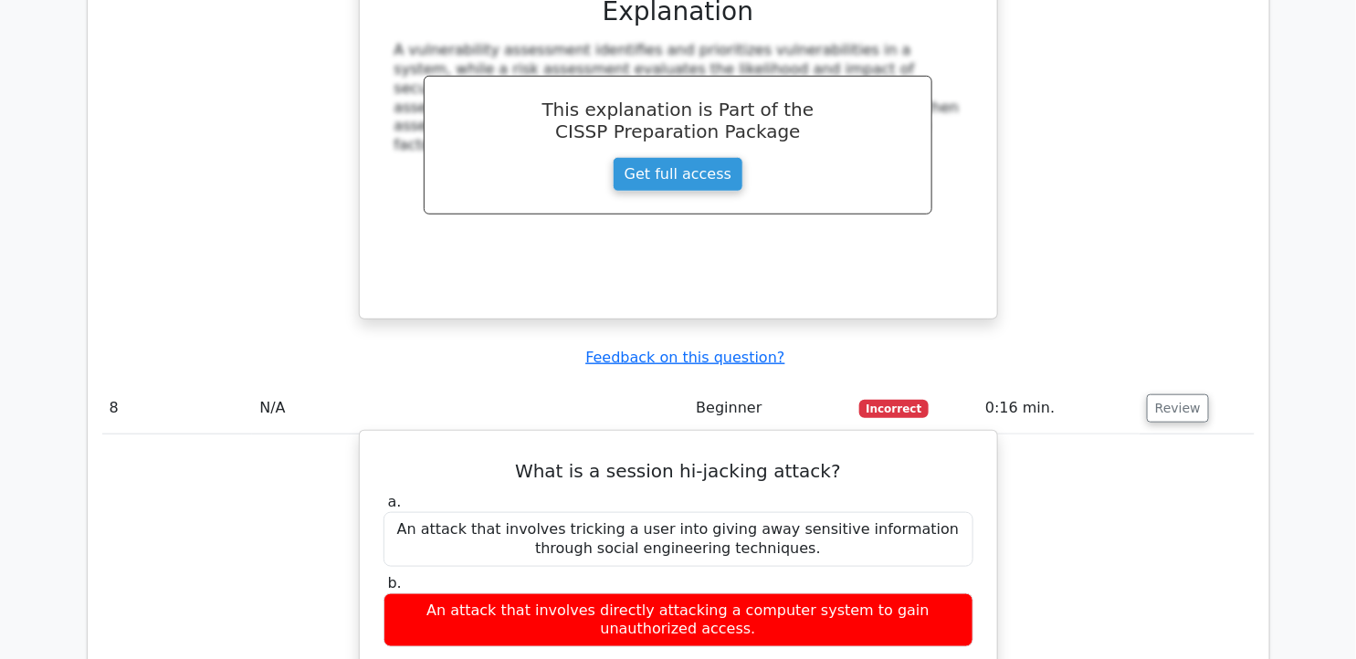
scroll to position [7710, 0]
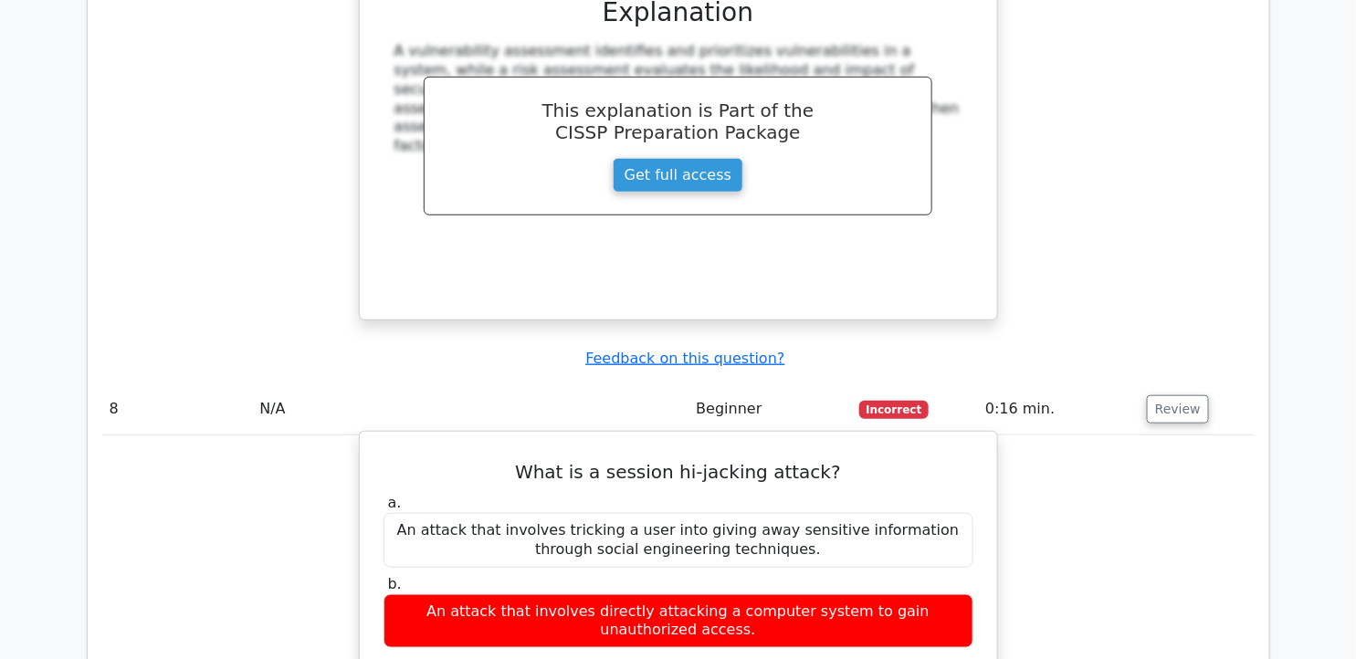
drag, startPoint x: 533, startPoint y: 132, endPoint x: 826, endPoint y: 464, distance: 442.5
drag, startPoint x: 826, startPoint y: 464, endPoint x: 667, endPoint y: 211, distance: 299.2
copy div "What is a session hi-jacking attack? a. An attack that involves tricking a user…"
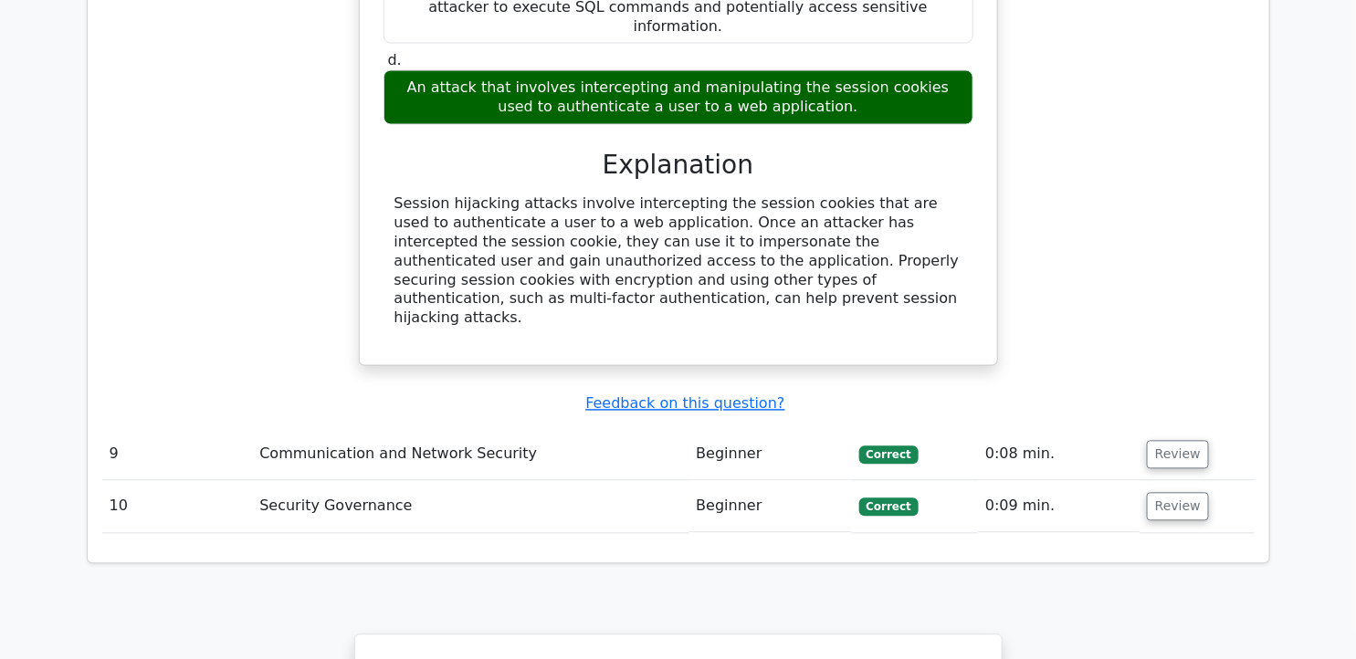
scroll to position [8421, 0]
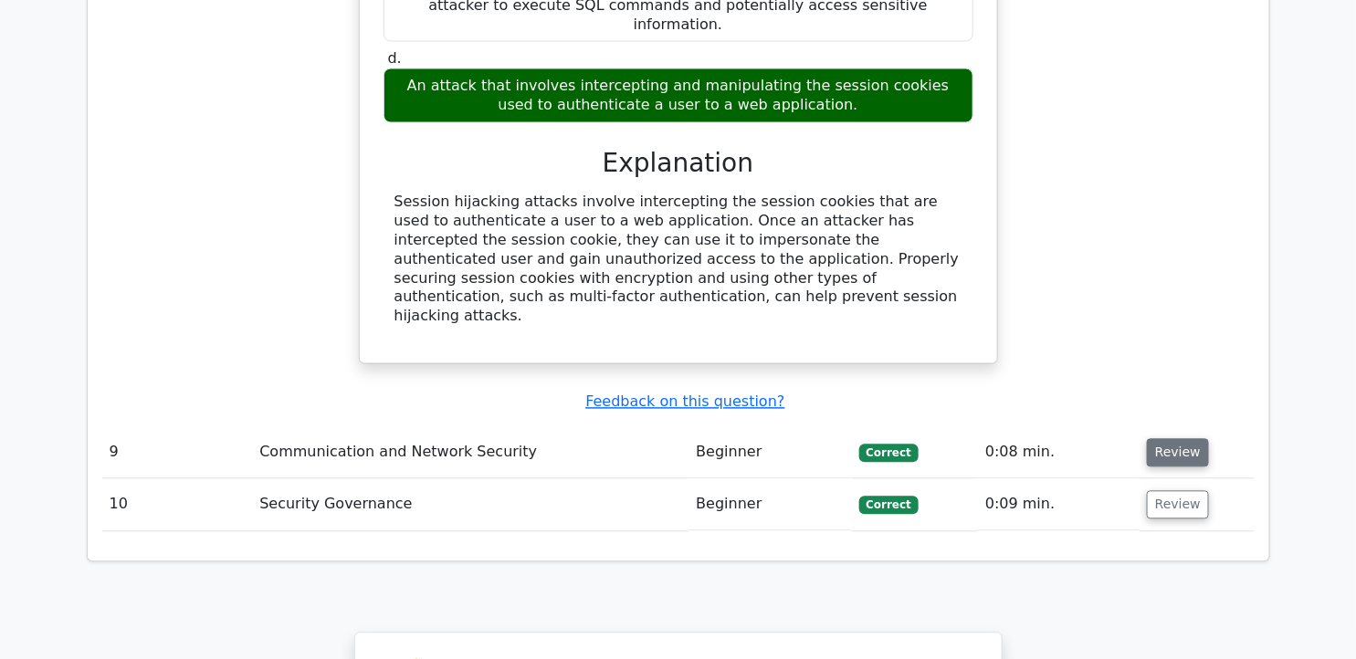
click at [1155, 439] on button "Review" at bounding box center [1178, 453] width 62 height 28
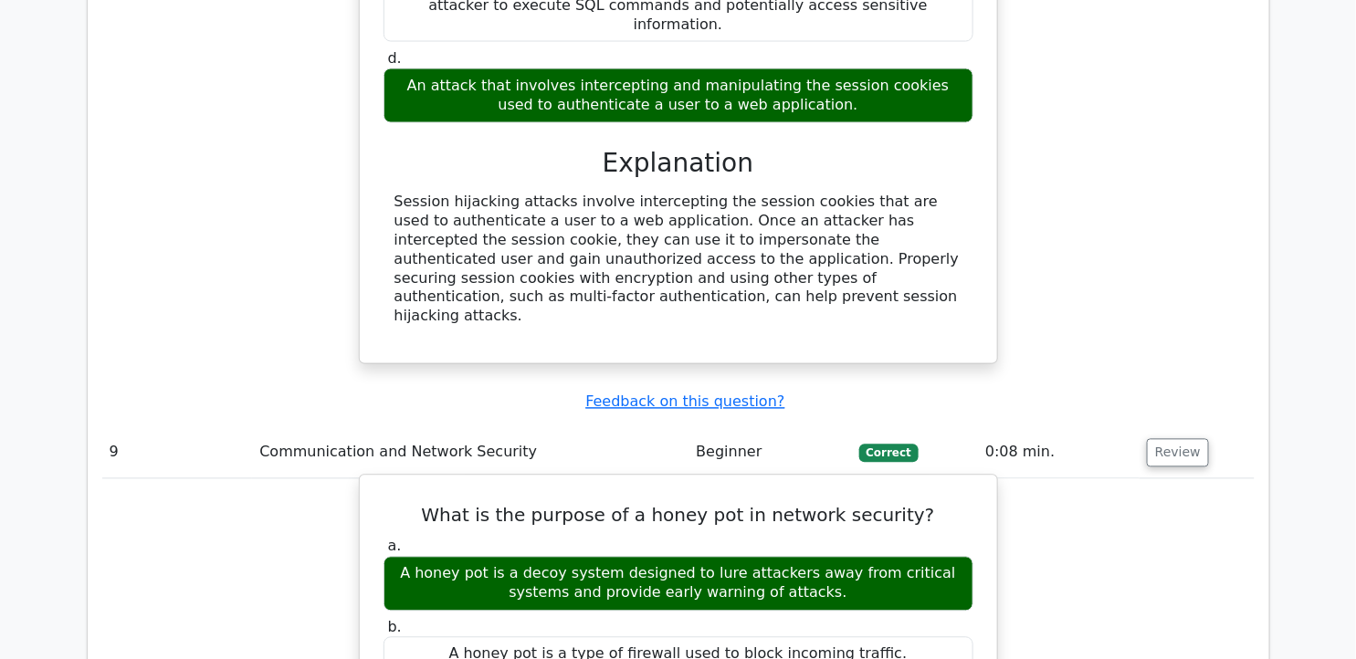
scroll to position [8725, 0]
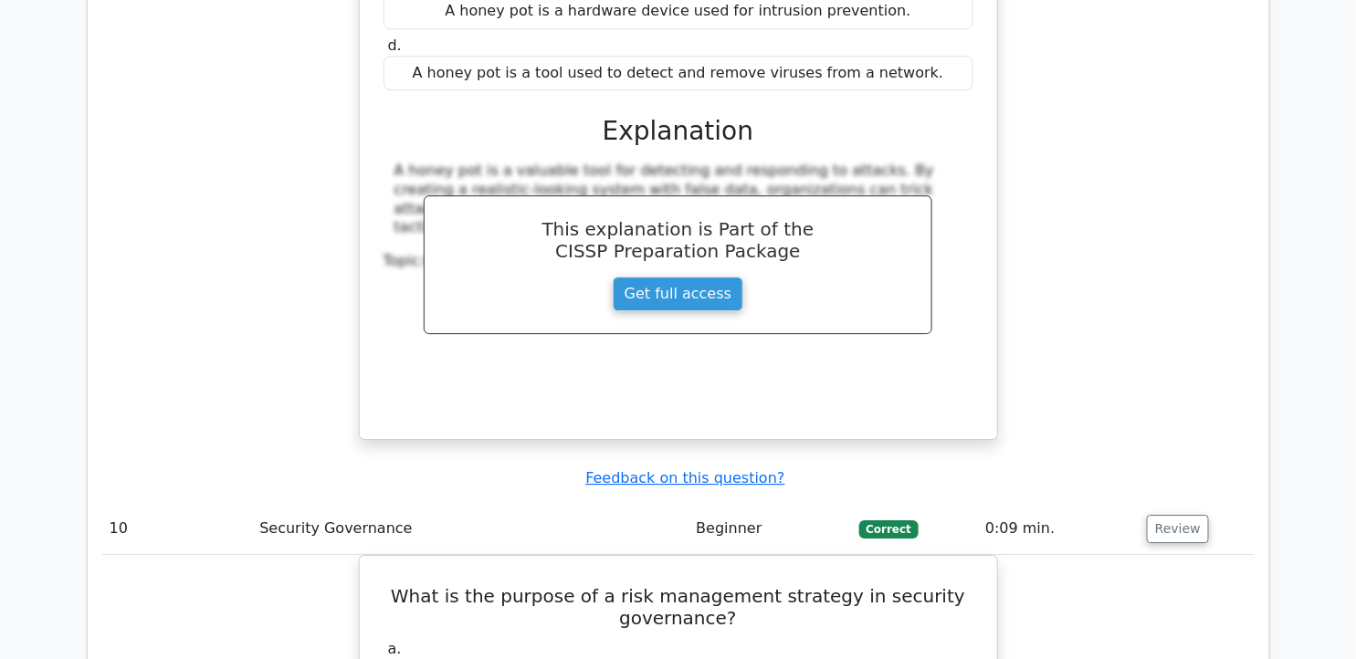
scroll to position [9334, 0]
